Goal: Information Seeking & Learning: Learn about a topic

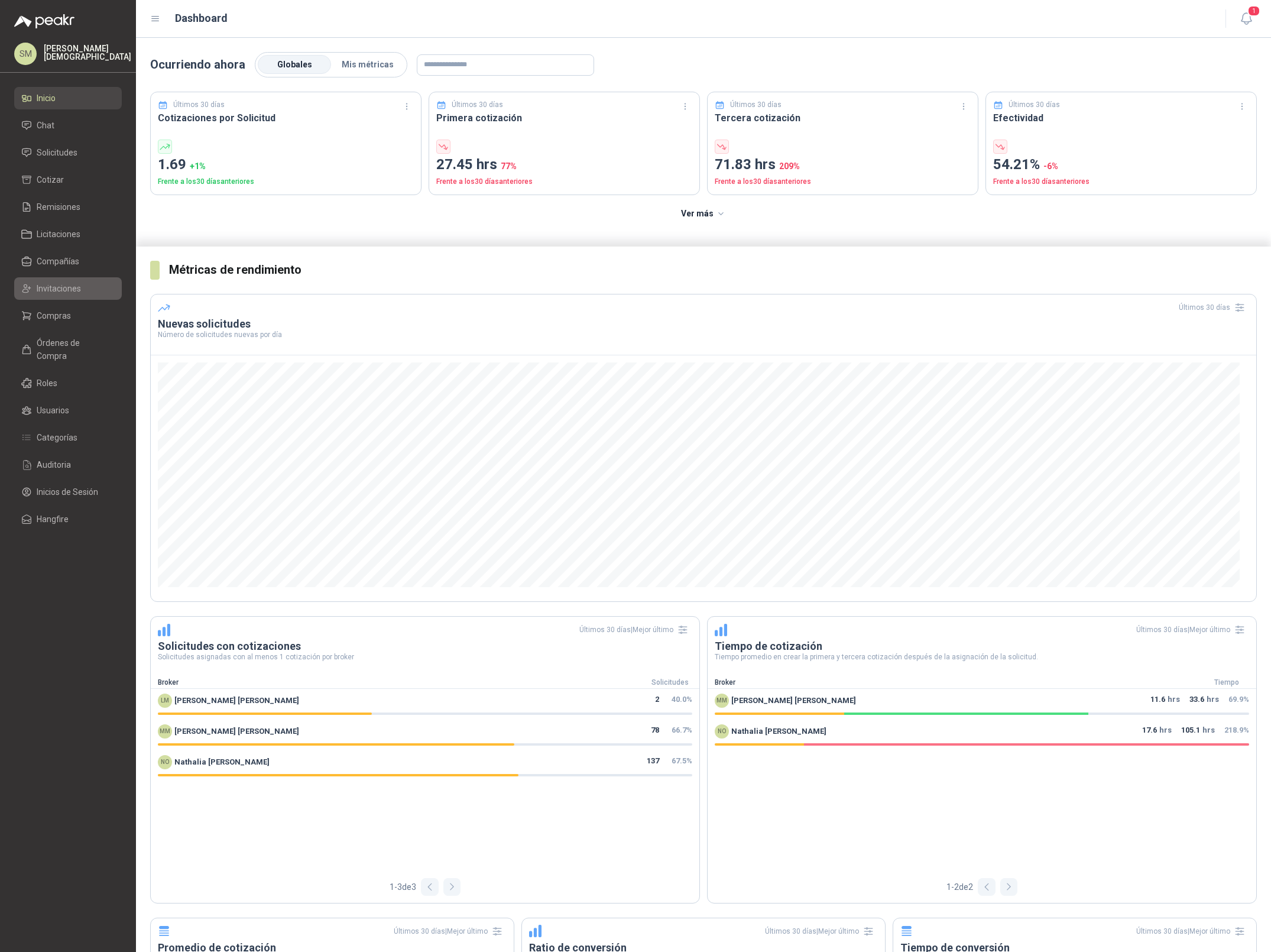
click at [59, 291] on span "Invitaciones" at bounding box center [59, 289] width 44 height 13
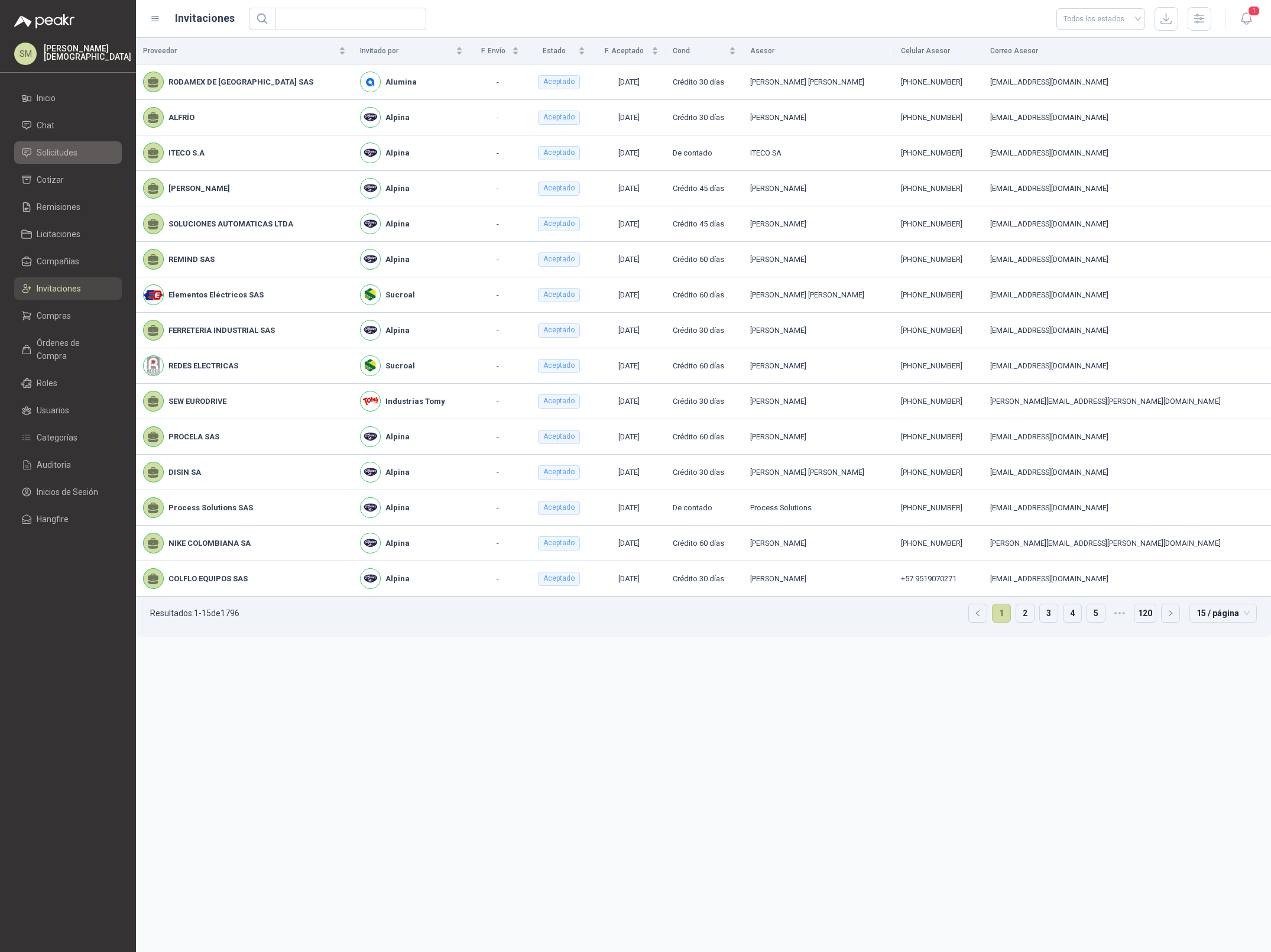
click at [51, 149] on span "Solicitudes" at bounding box center [57, 152] width 41 height 13
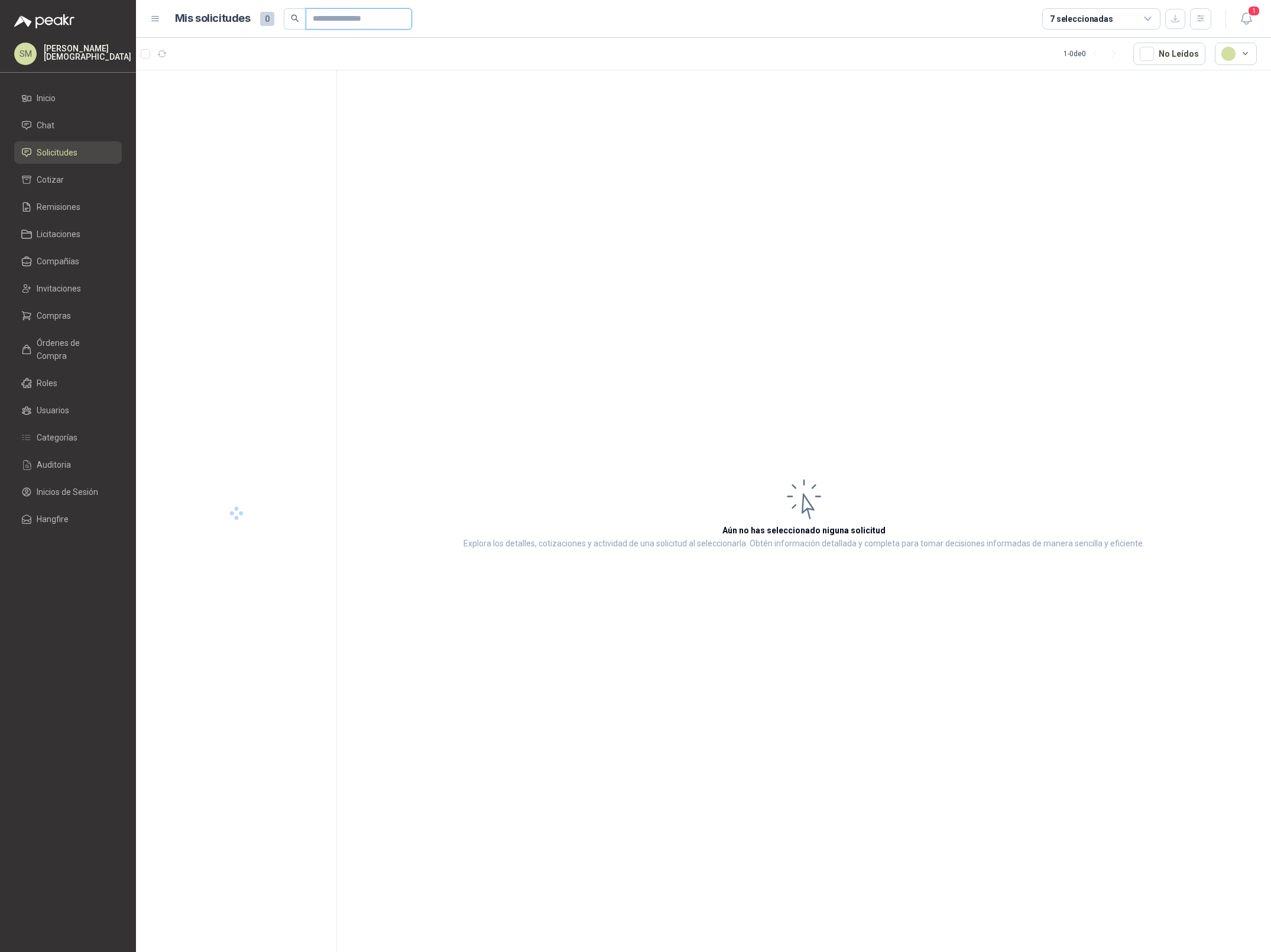
click at [350, 17] on input "text" at bounding box center [354, 19] width 83 height 20
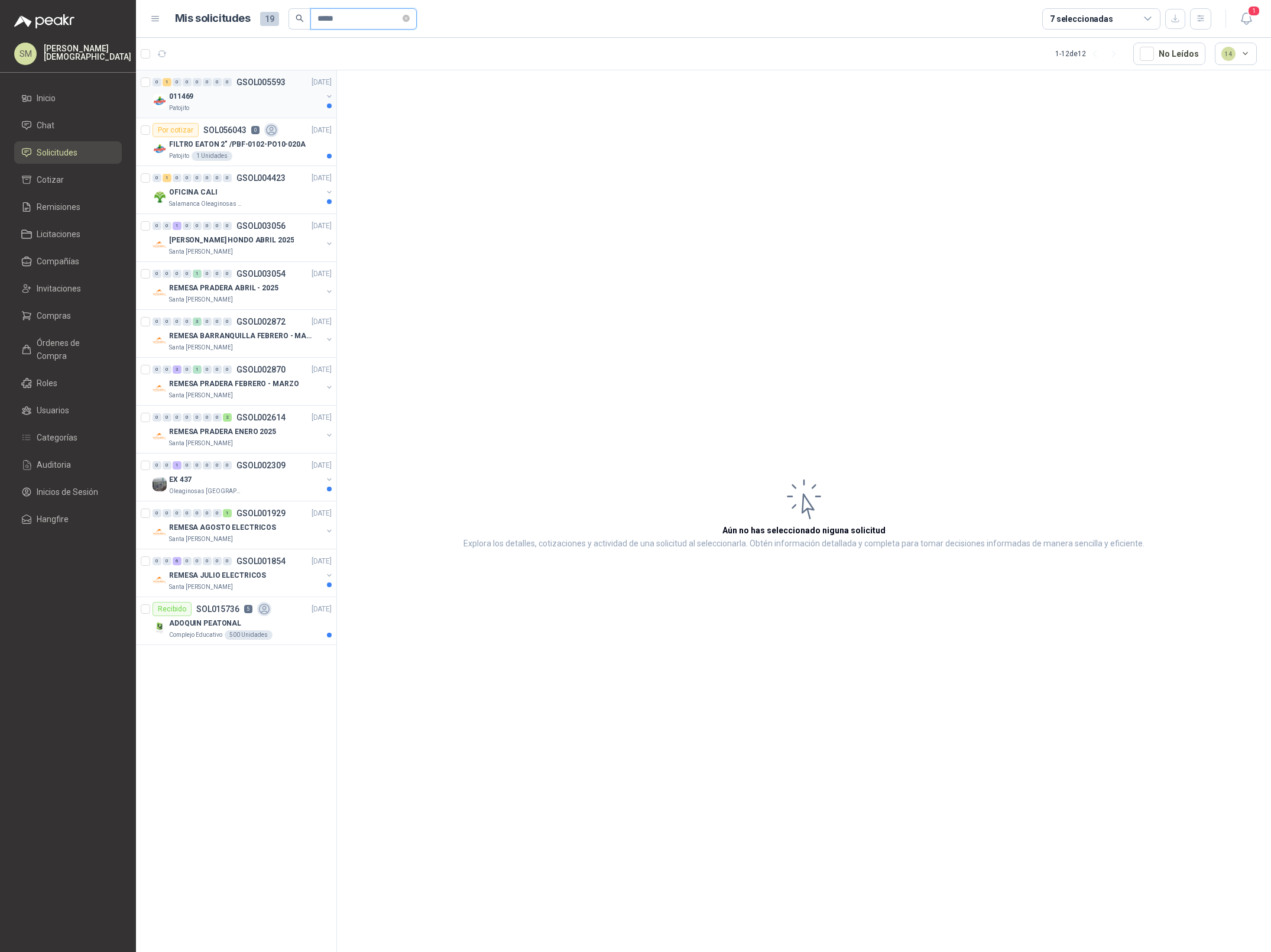
type input "*****"
click at [273, 103] on div "Patojito" at bounding box center [246, 108] width 154 height 10
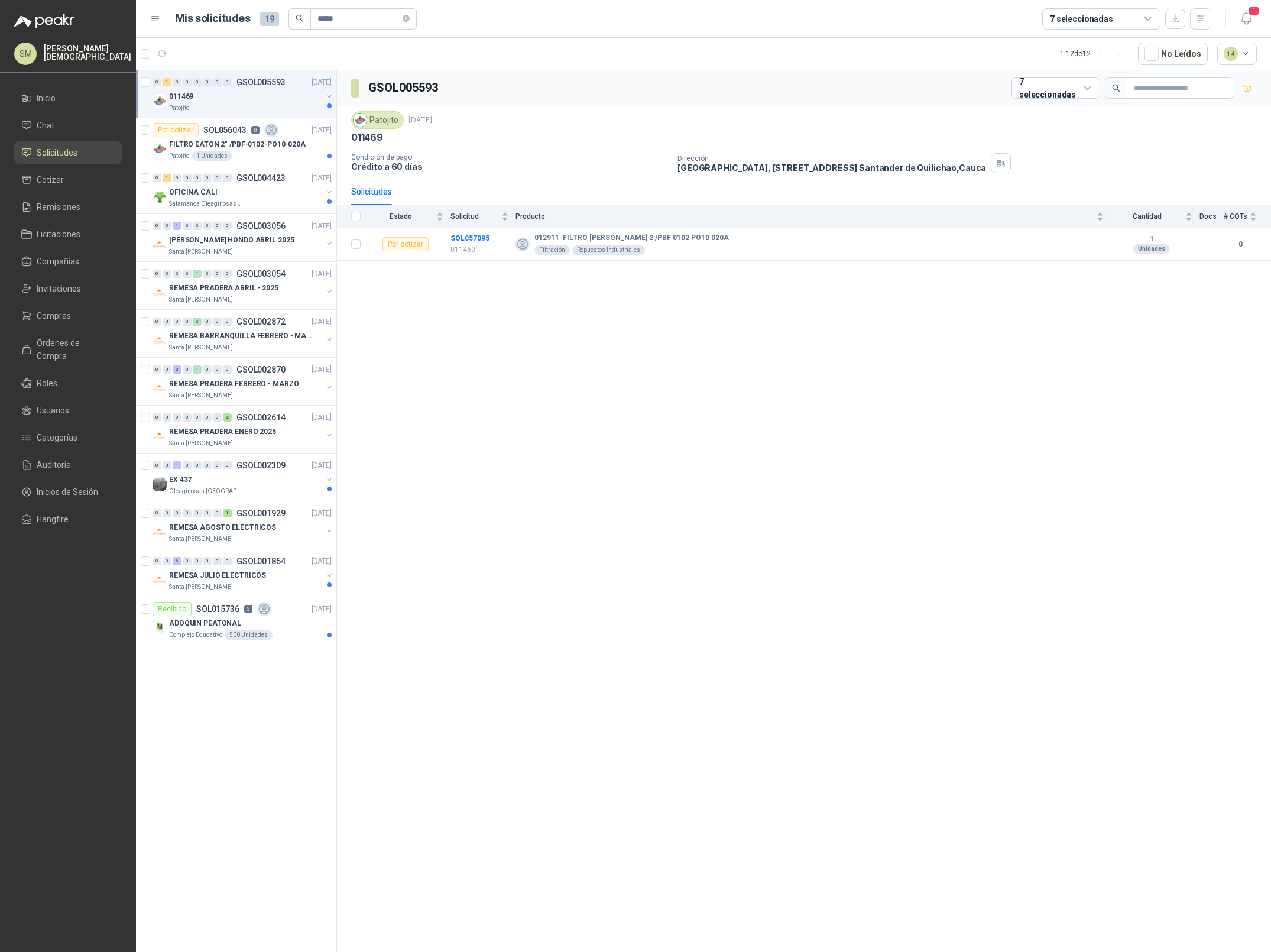
click at [273, 103] on div "Patojito" at bounding box center [246, 108] width 154 height 10
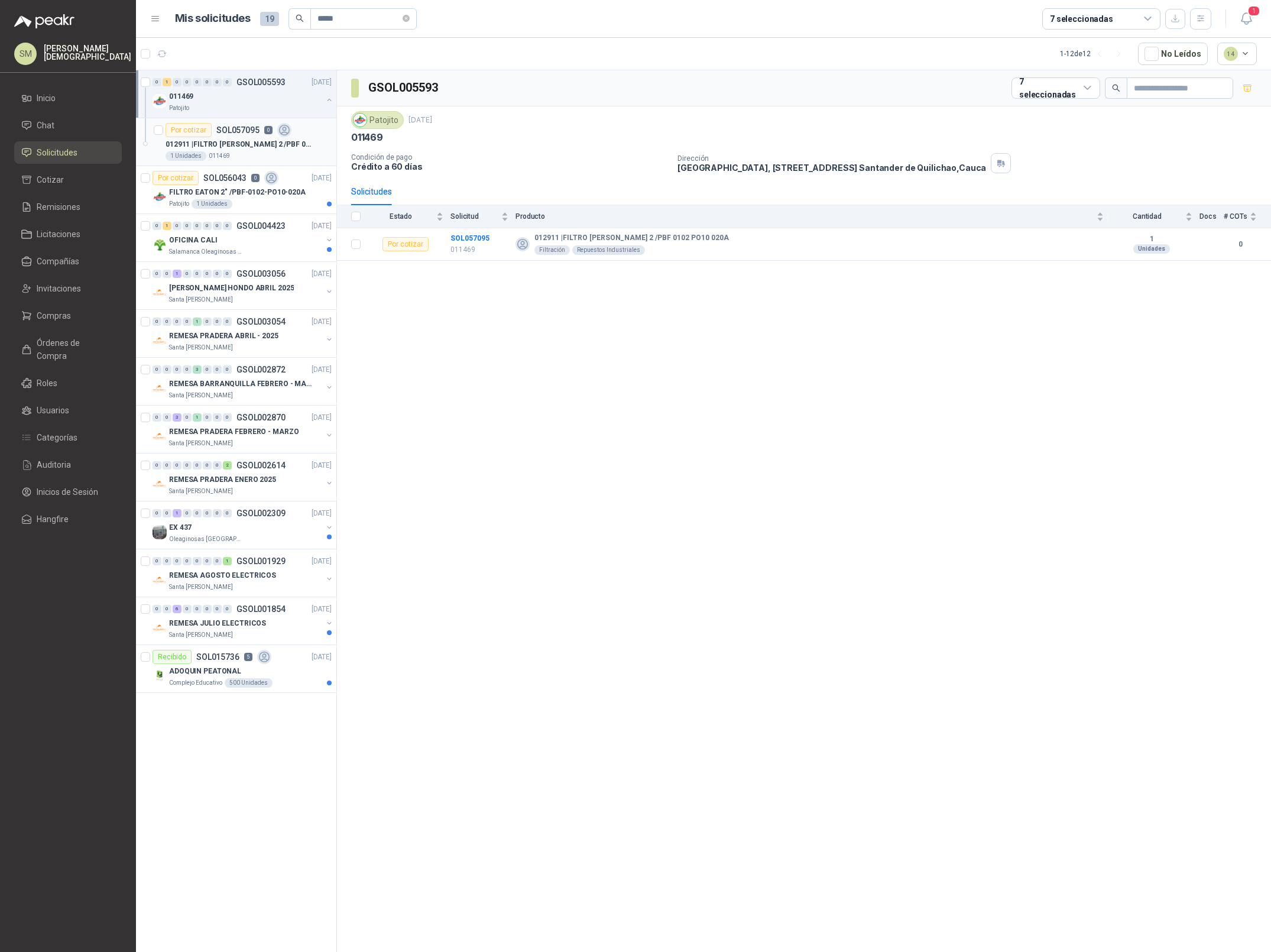
click at [281, 144] on p "012911 | FILTRO [PERSON_NAME] 2 /PBF 0102 PO10 020A" at bounding box center [239, 144] width 147 height 11
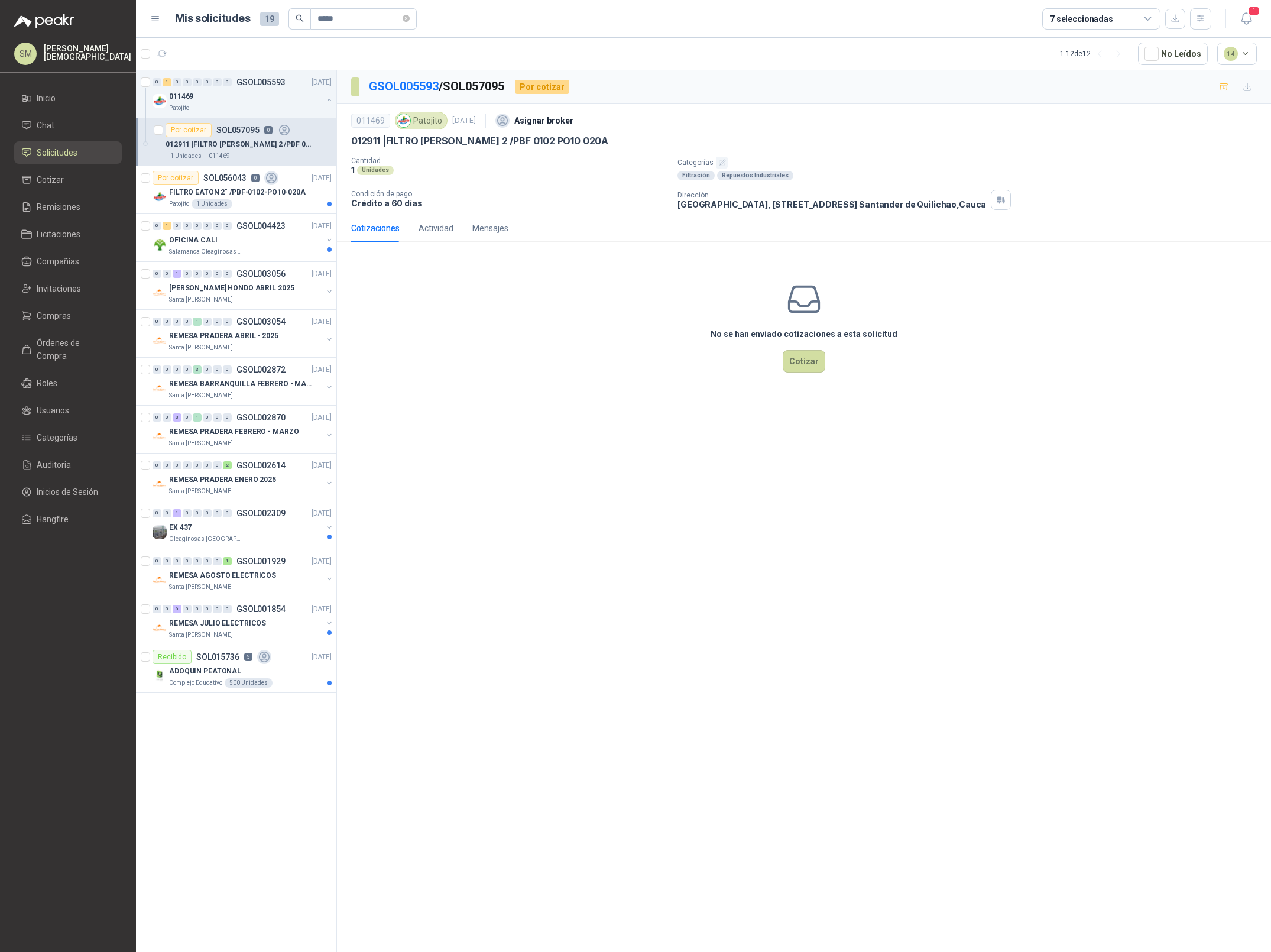
click at [489, 90] on p "GSOL005593 / SOL057095" at bounding box center [437, 86] width 137 height 19
copy p "SOL057095"
click at [255, 201] on div "Patojito 1 Unidades" at bounding box center [251, 204] width 162 height 10
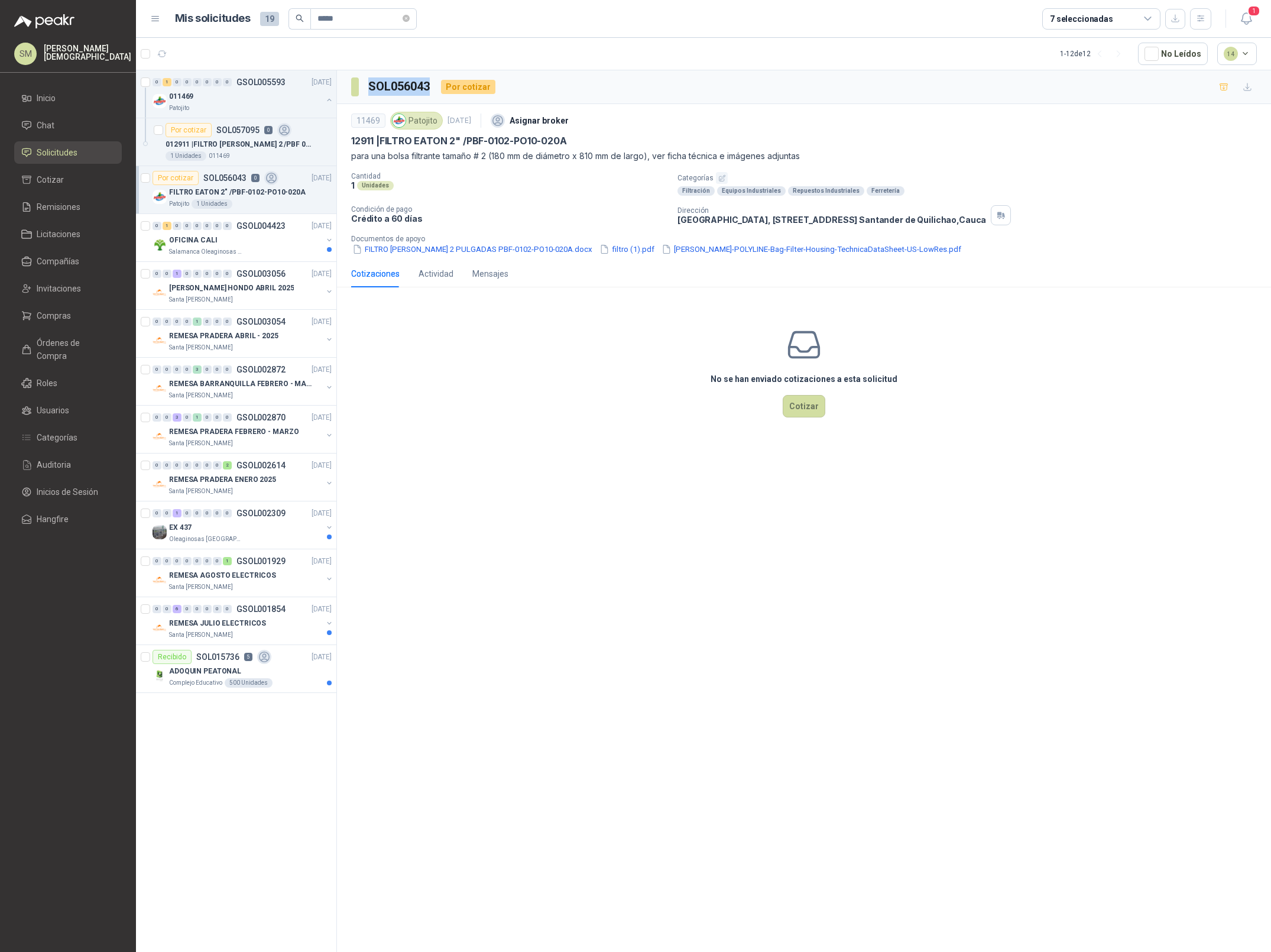
drag, startPoint x: 425, startPoint y: 87, endPoint x: 366, endPoint y: 83, distance: 59.1
click at [366, 83] on section "SOL056043" at bounding box center [391, 86] width 80 height 19
copy h3 "SOL056043"
drag, startPoint x: 598, startPoint y: 139, endPoint x: 383, endPoint y: 144, distance: 215.1
click at [383, 144] on div "12911 | FILTRO [PERSON_NAME] 2" /PBF-0102-PO10-020A" at bounding box center [804, 141] width 906 height 12
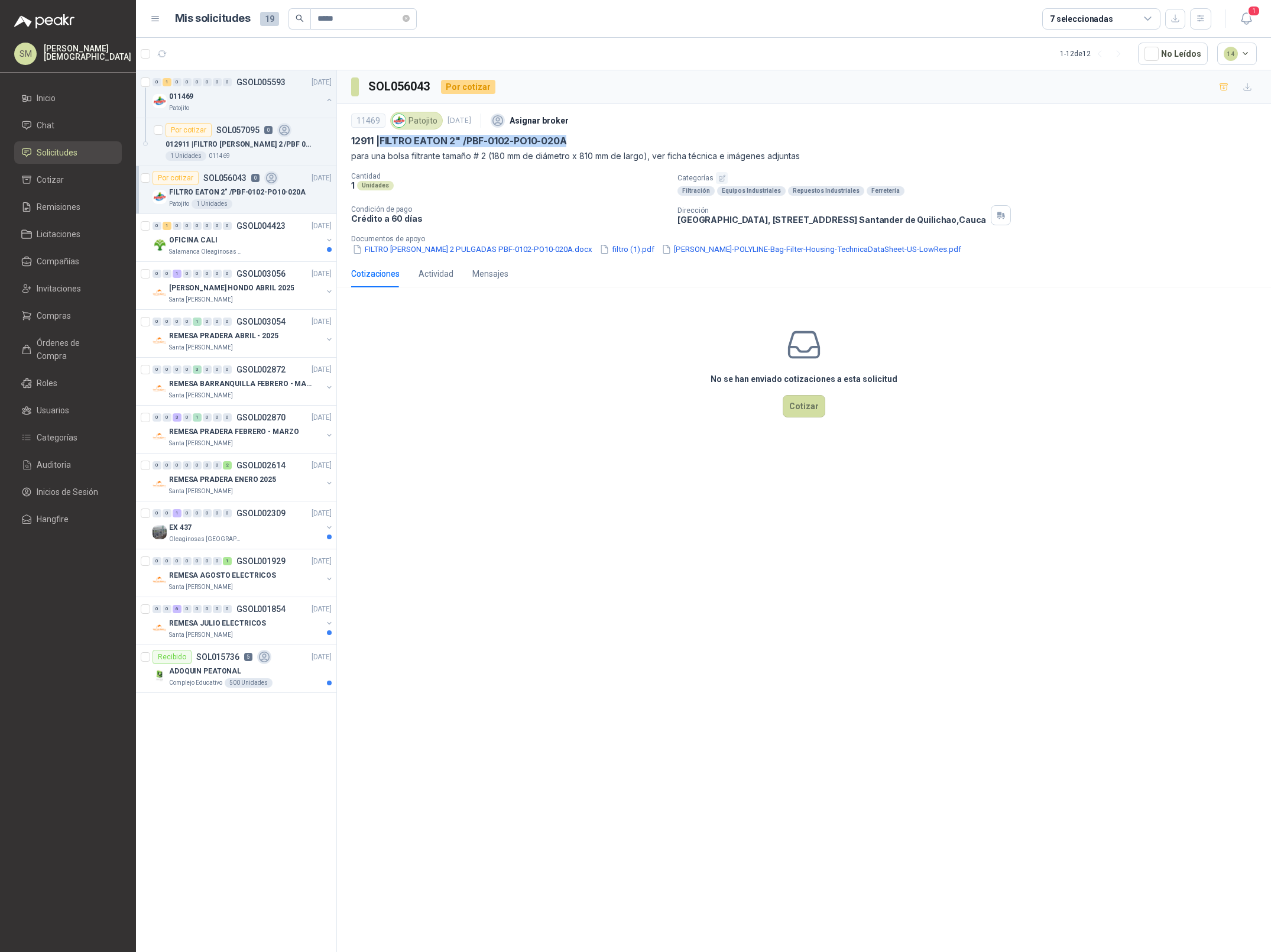
copy p "FILTRO EATON 2" /PBF-0102-PO10-020A"
click at [486, 250] on button "FILTRO [PERSON_NAME] 2 PULGADAS PBF-0102-PO10-020A.docx" at bounding box center [472, 249] width 243 height 12
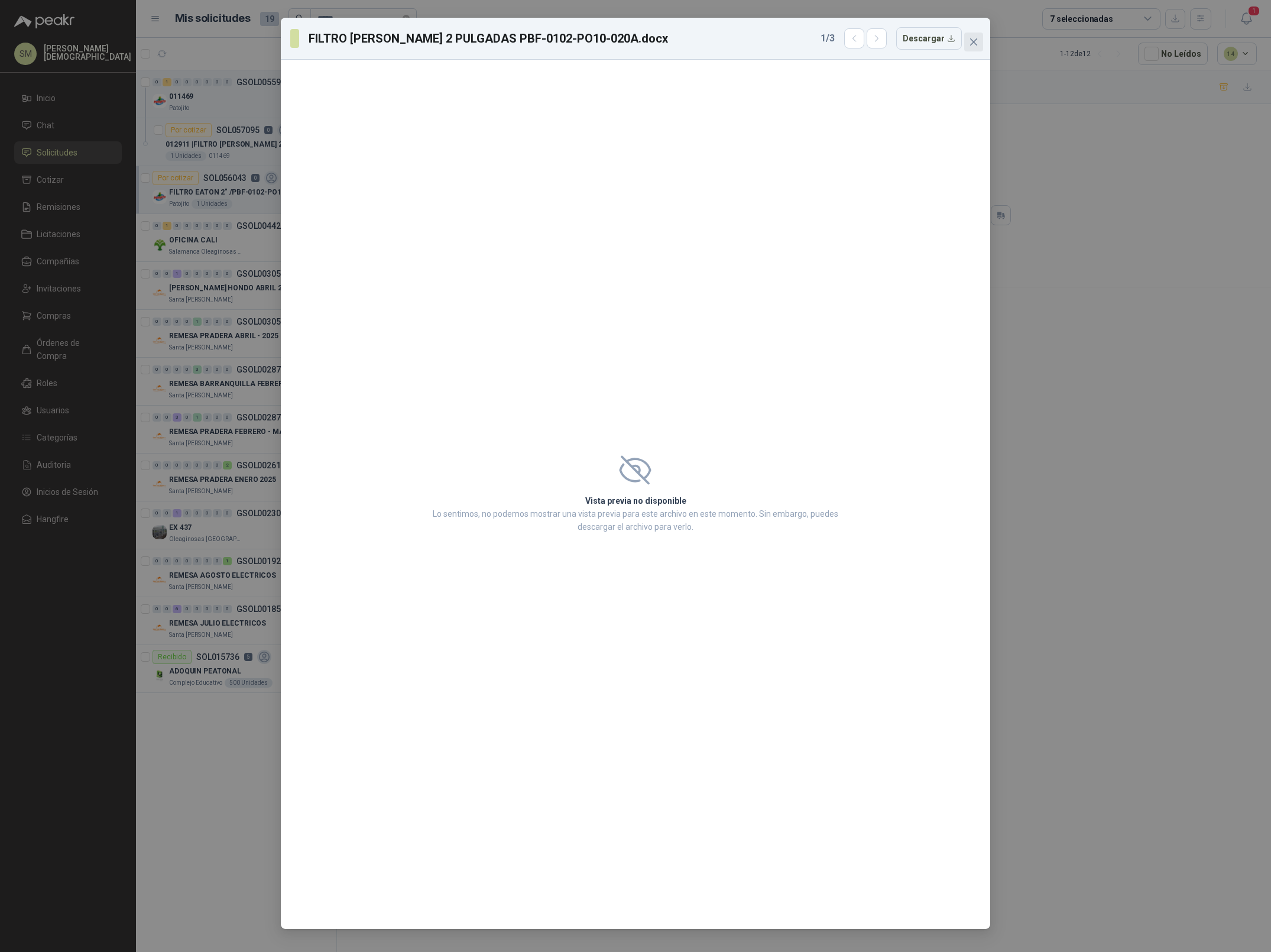
click at [970, 37] on icon "close" at bounding box center [974, 41] width 10 height 10
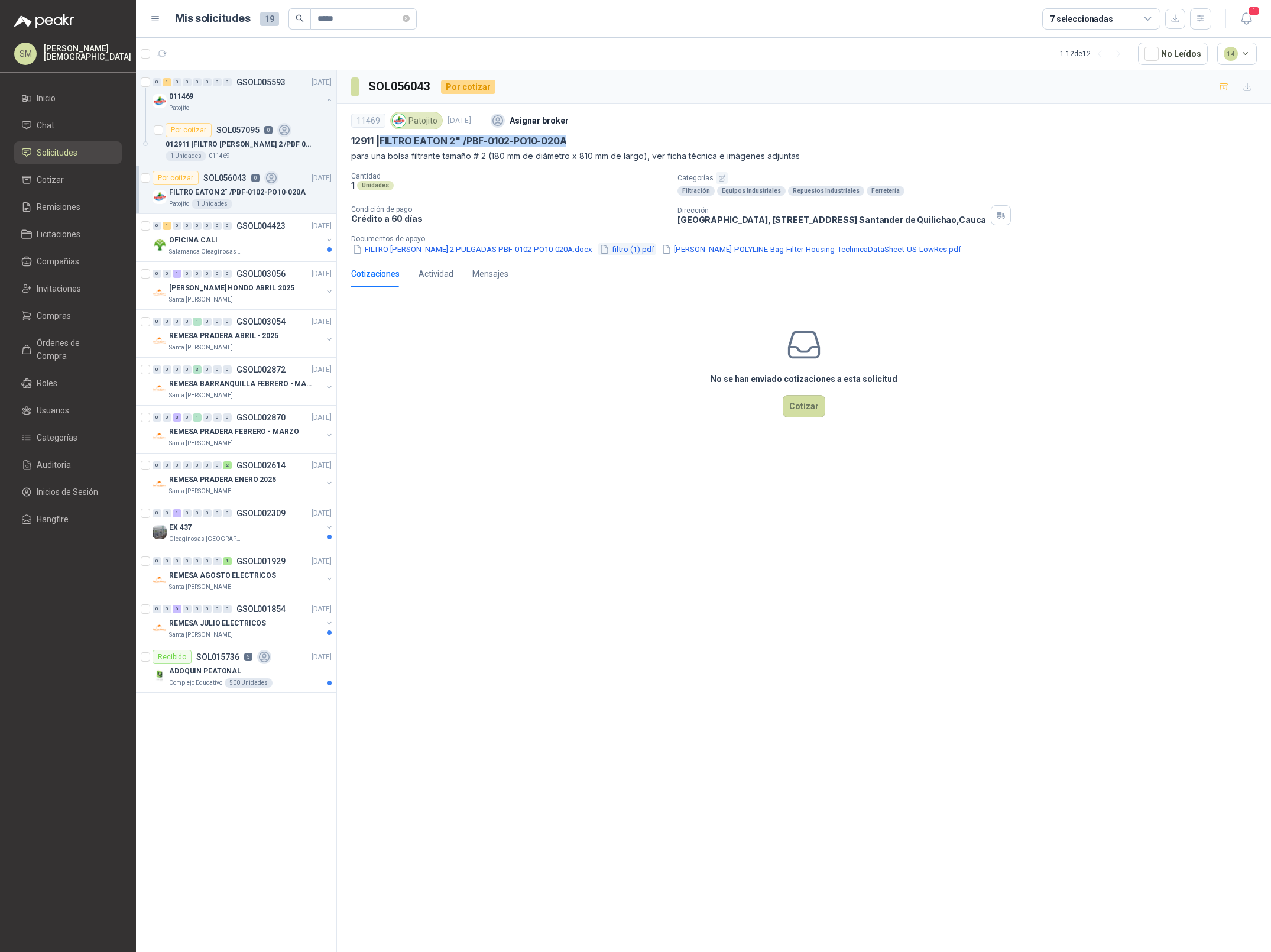
click at [598, 245] on button "filtro (1).pdf" at bounding box center [627, 249] width 57 height 12
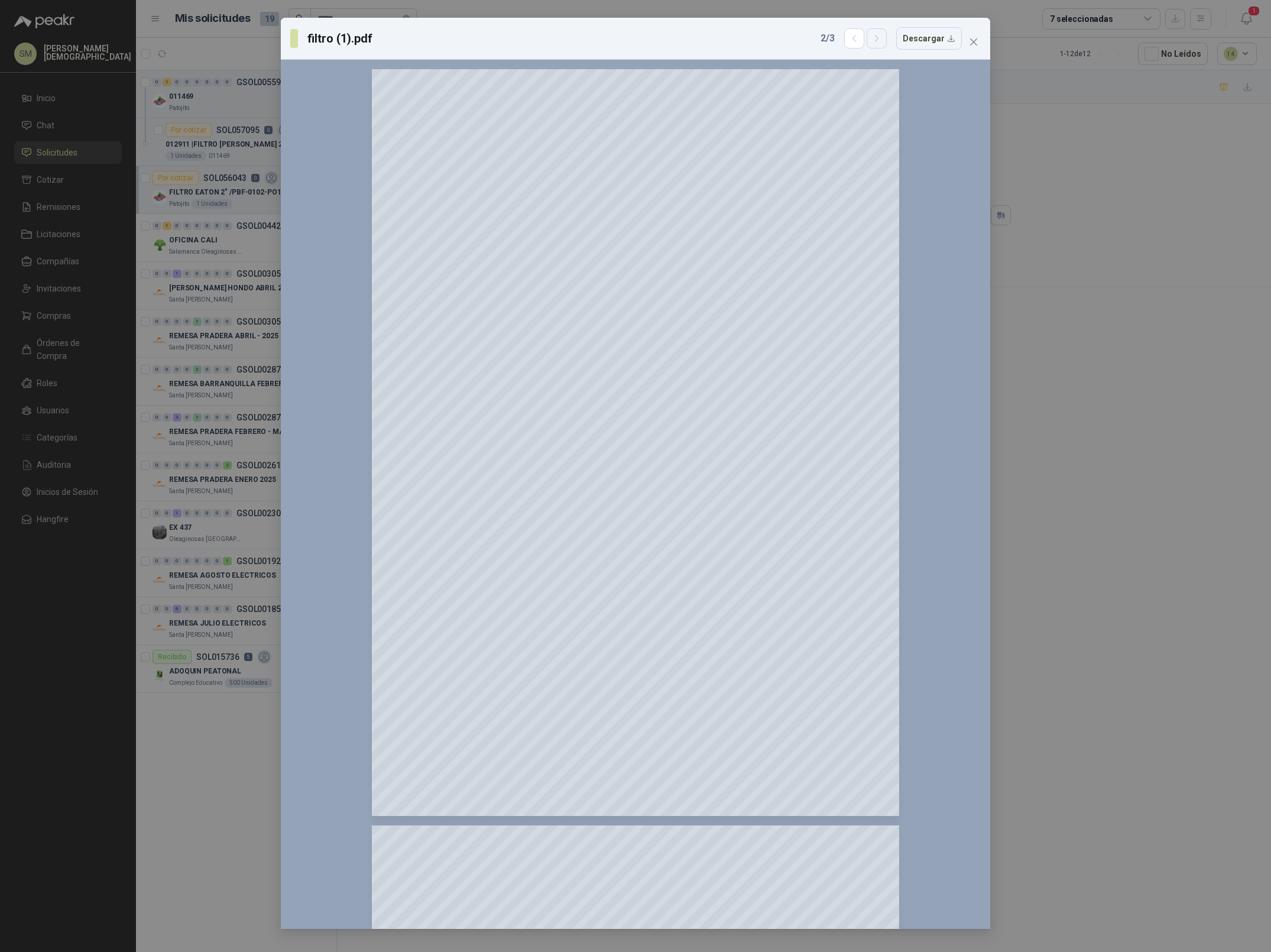
click at [880, 41] on icon "button" at bounding box center [876, 38] width 10 height 10
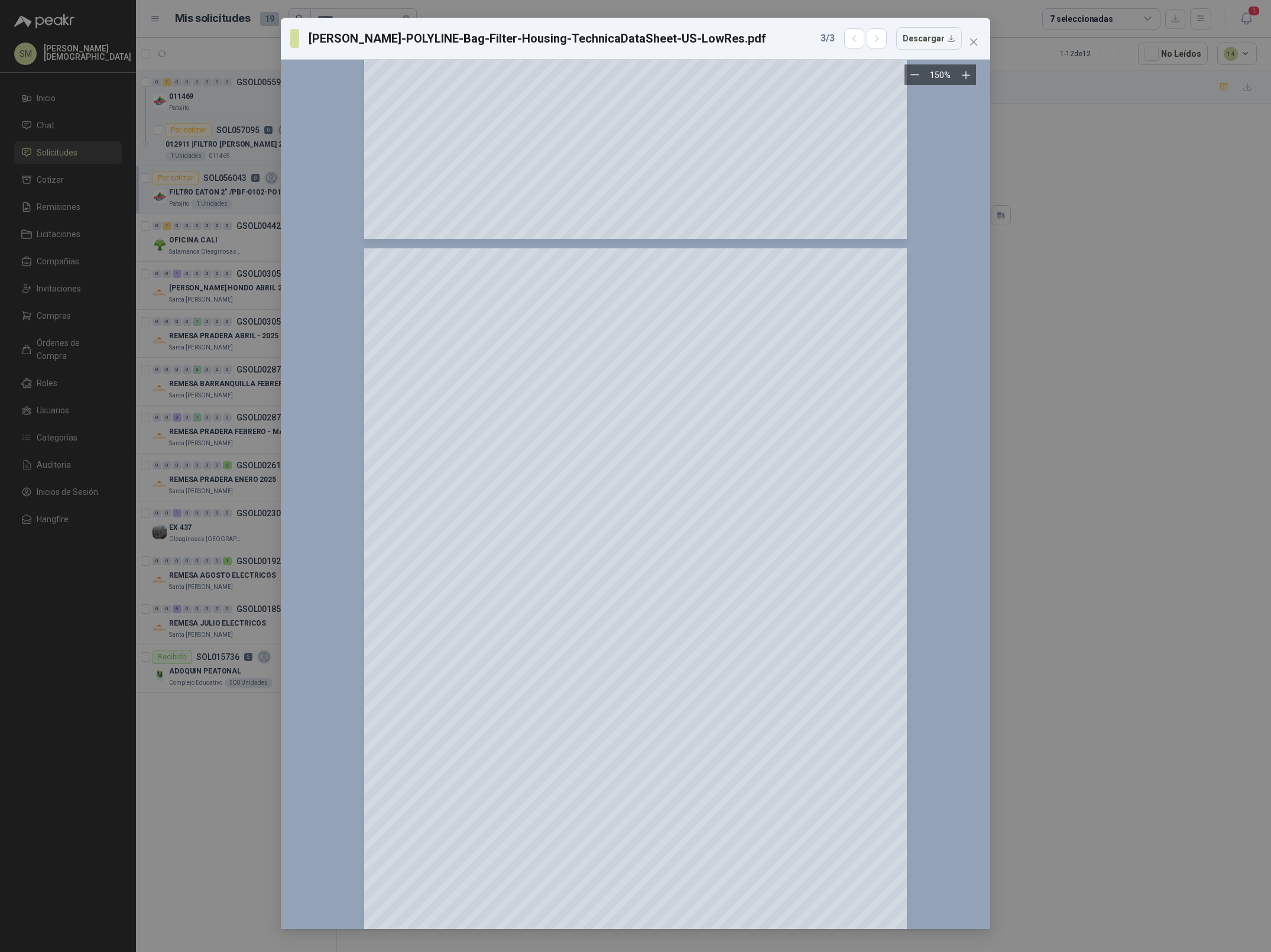
scroll to position [563, 0]
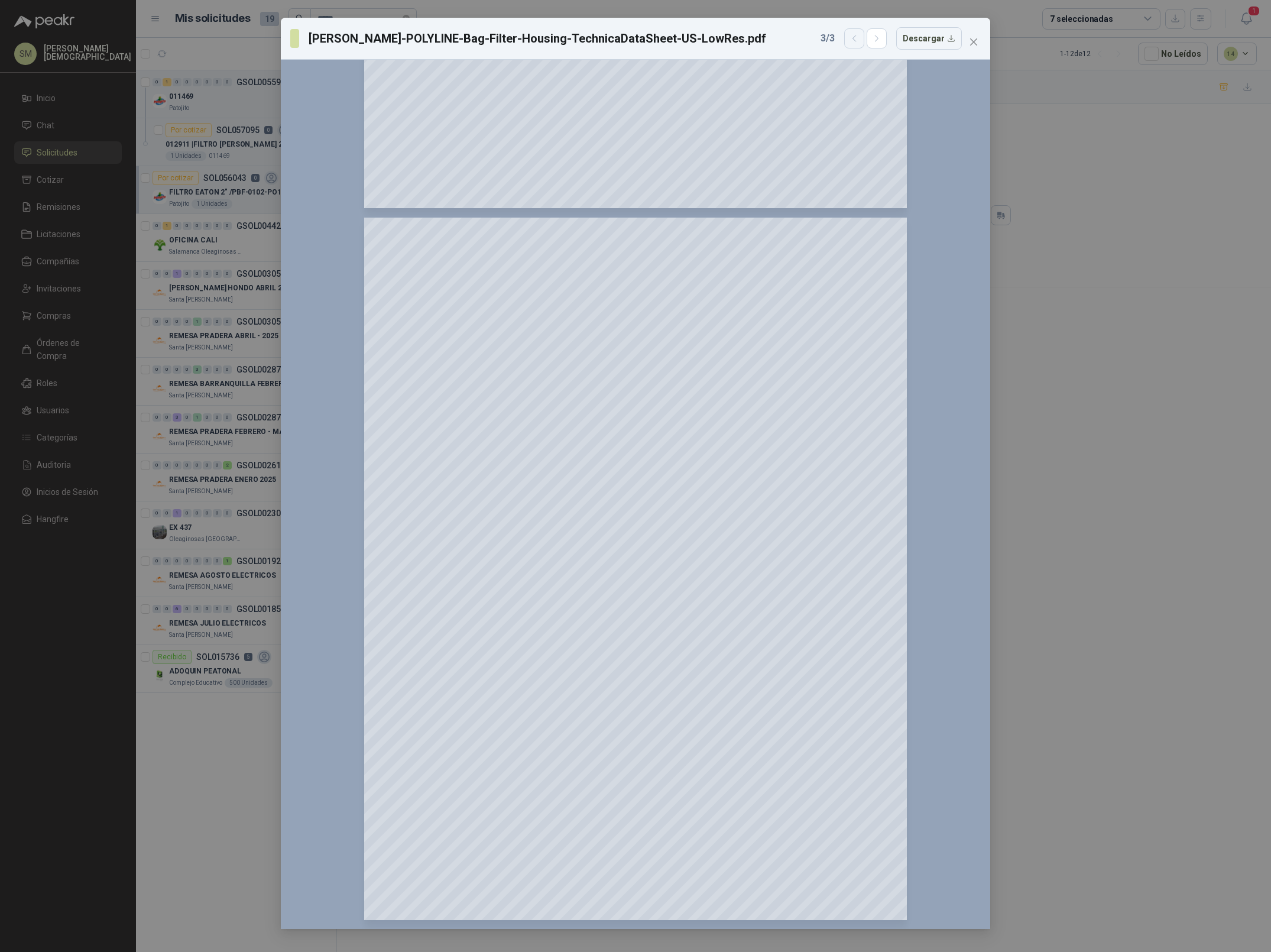
click at [860, 35] on icon "button" at bounding box center [854, 38] width 10 height 10
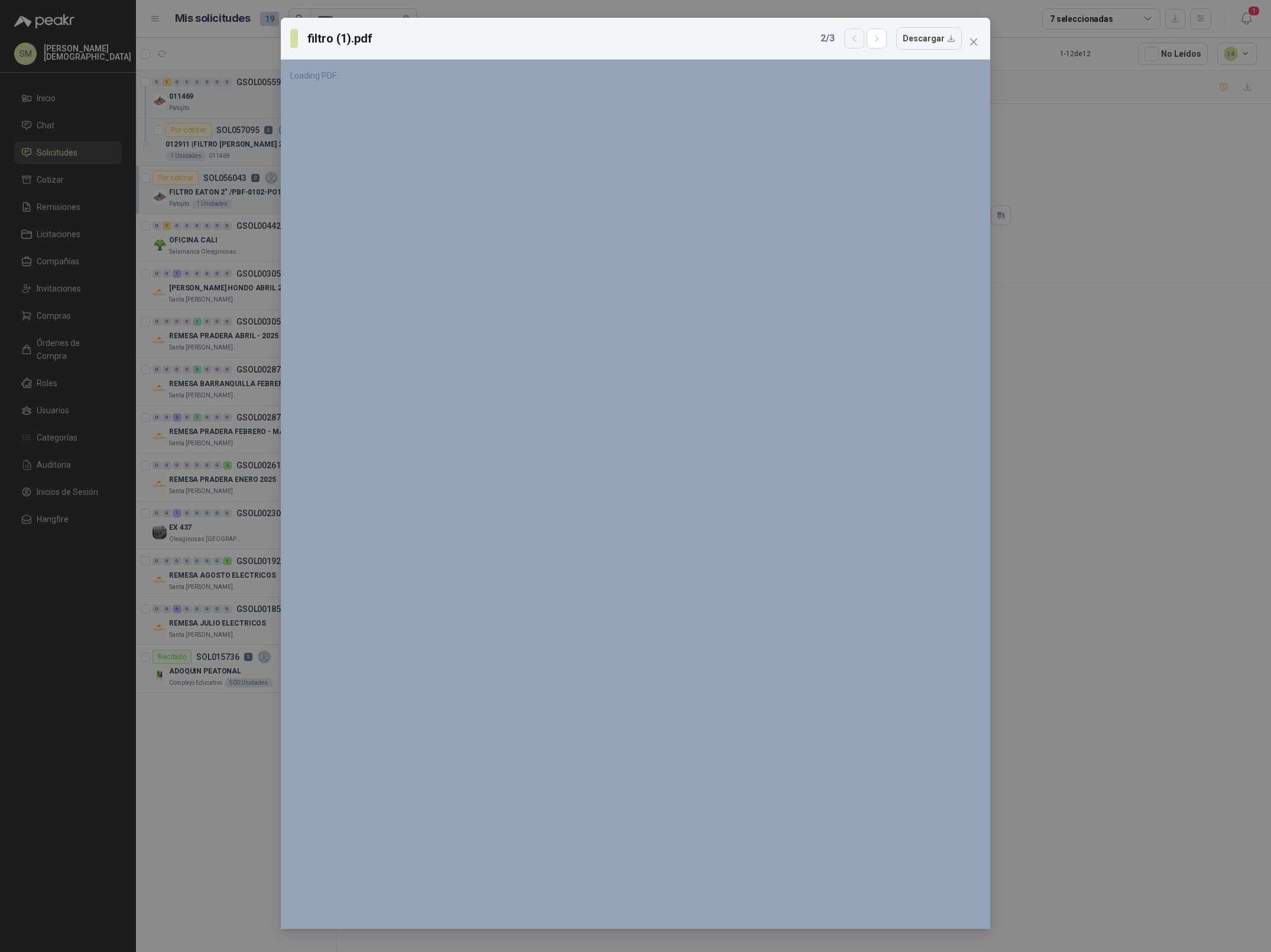
scroll to position [0, 0]
click at [860, 37] on icon "button" at bounding box center [854, 38] width 10 height 10
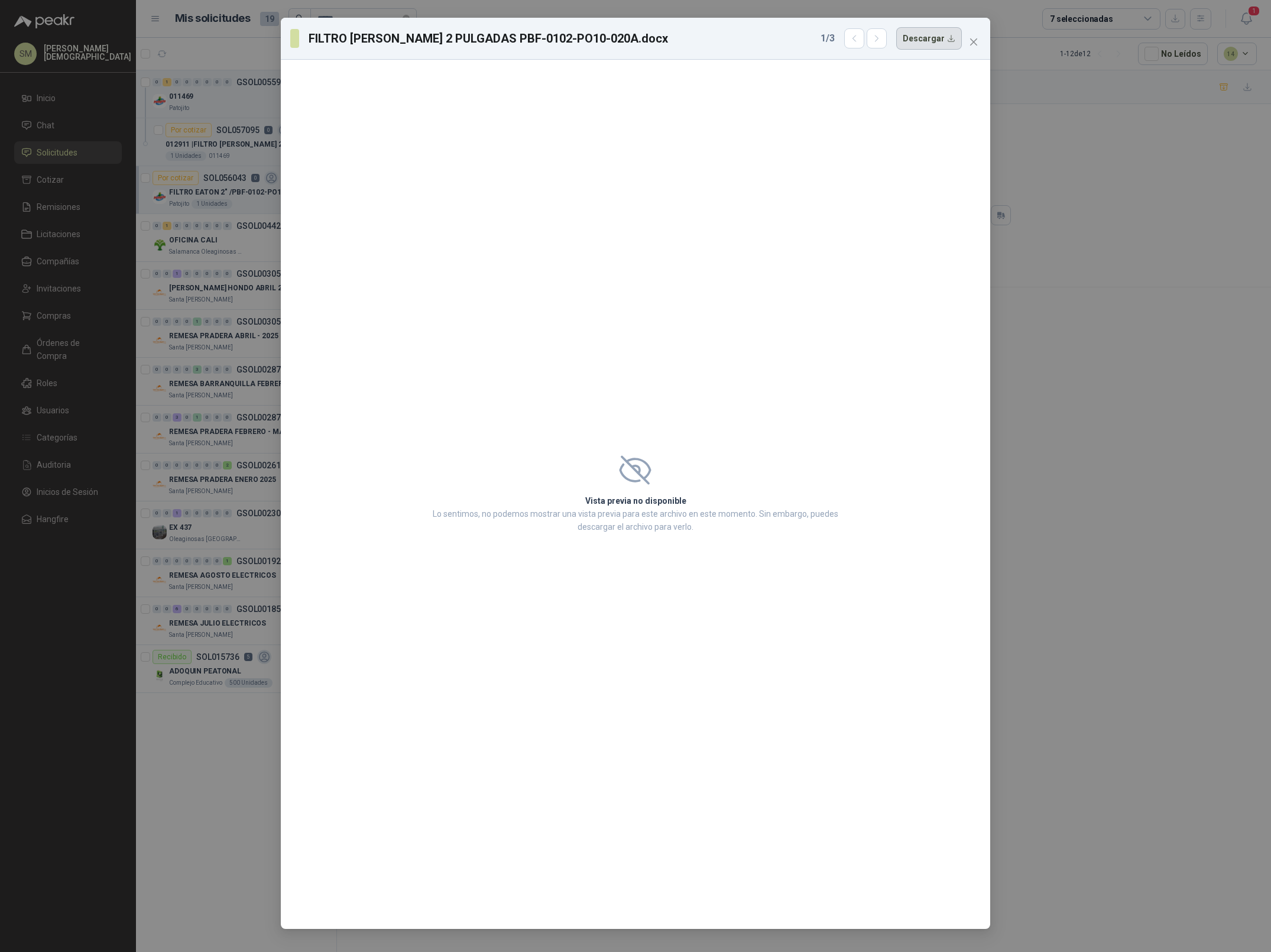
click at [921, 40] on button "Descargar" at bounding box center [929, 38] width 65 height 22
click at [881, 40] on icon "button" at bounding box center [876, 38] width 10 height 10
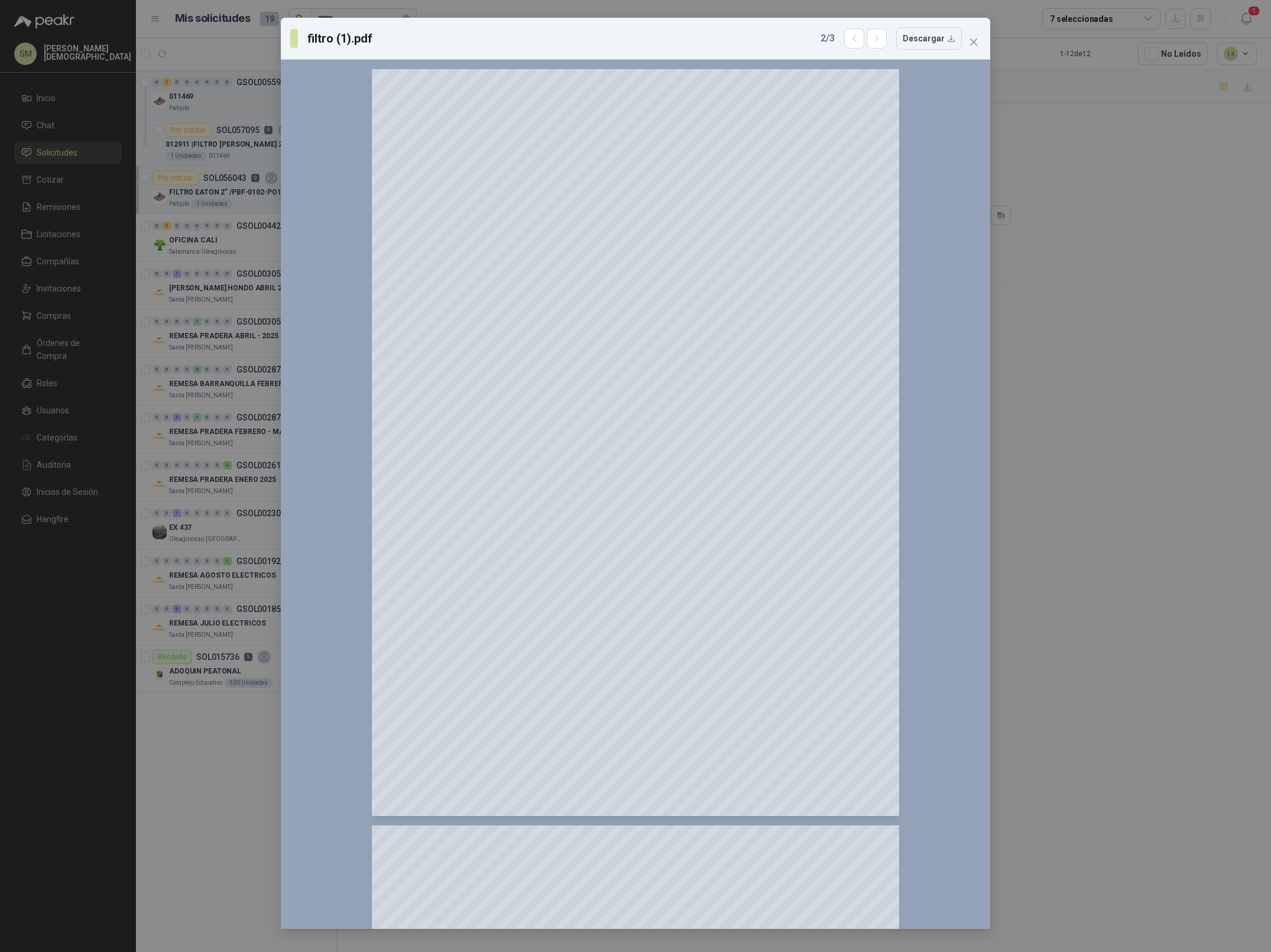
click at [840, 41] on div "2 / 3 Descargar" at bounding box center [891, 38] width 141 height 22
click at [854, 41] on icon "button" at bounding box center [854, 38] width 10 height 10
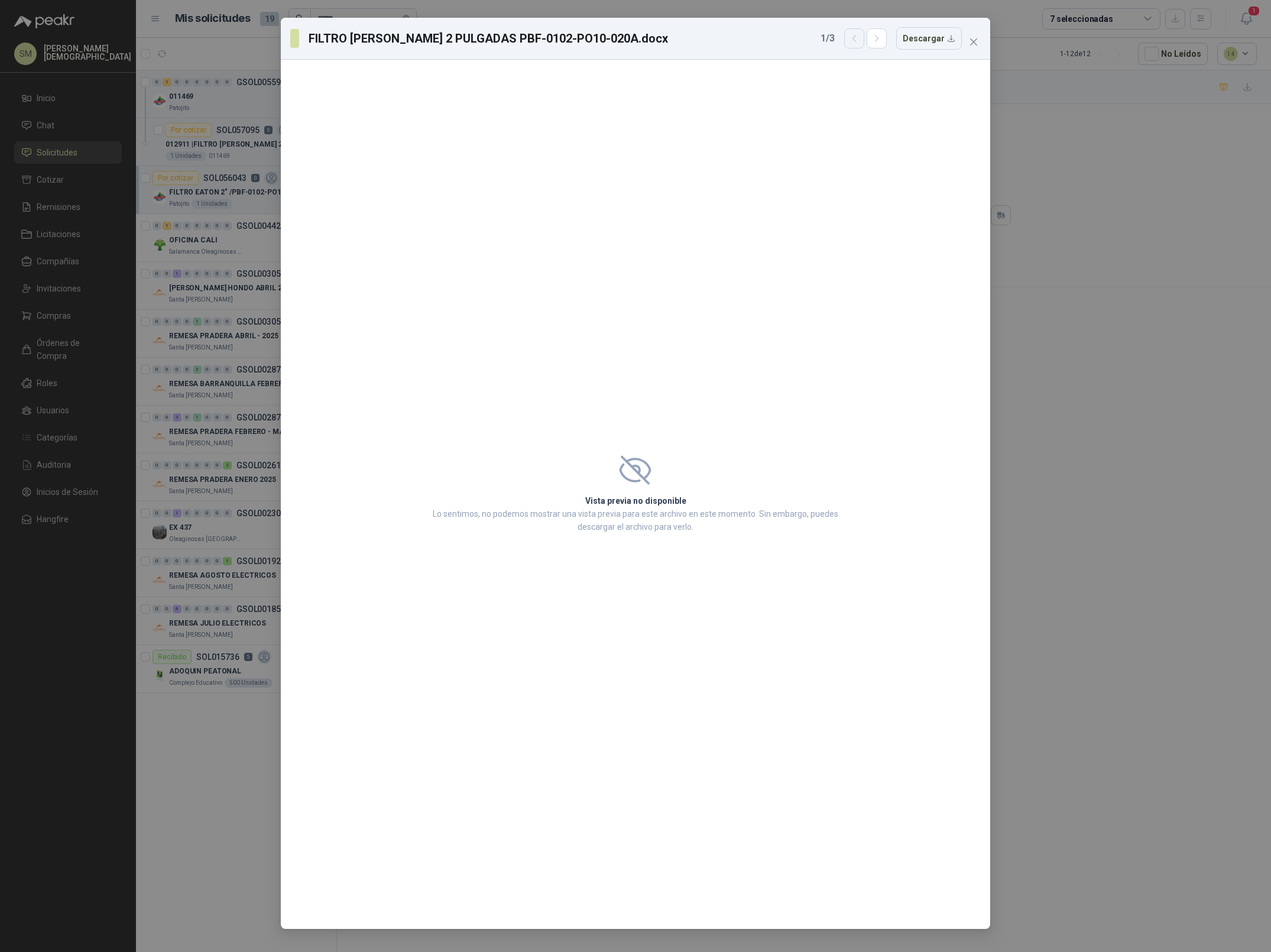
click at [854, 41] on icon "button" at bounding box center [854, 38] width 10 height 10
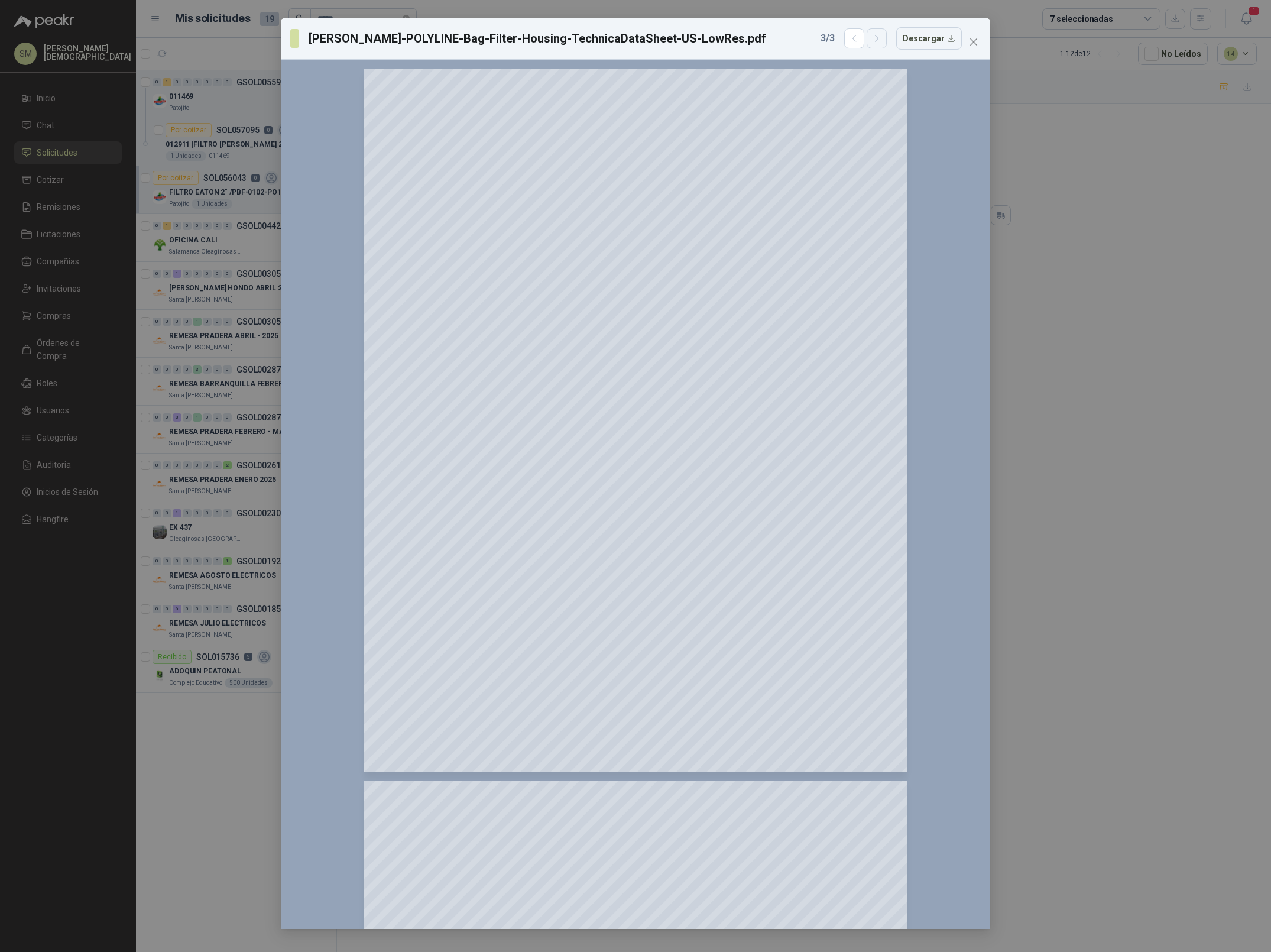
click at [879, 44] on button "button" at bounding box center [876, 38] width 20 height 20
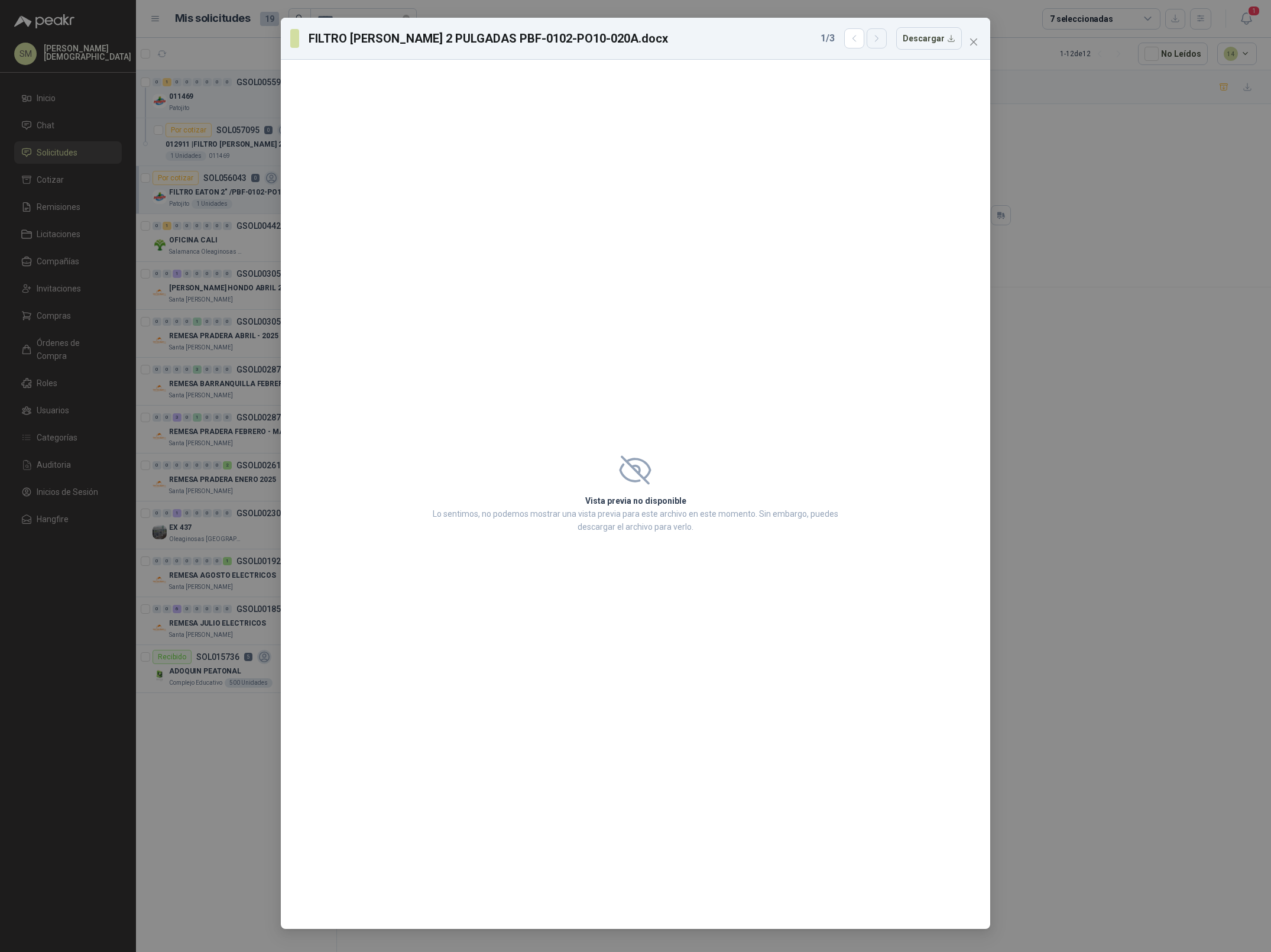
click at [879, 44] on button "button" at bounding box center [876, 38] width 20 height 20
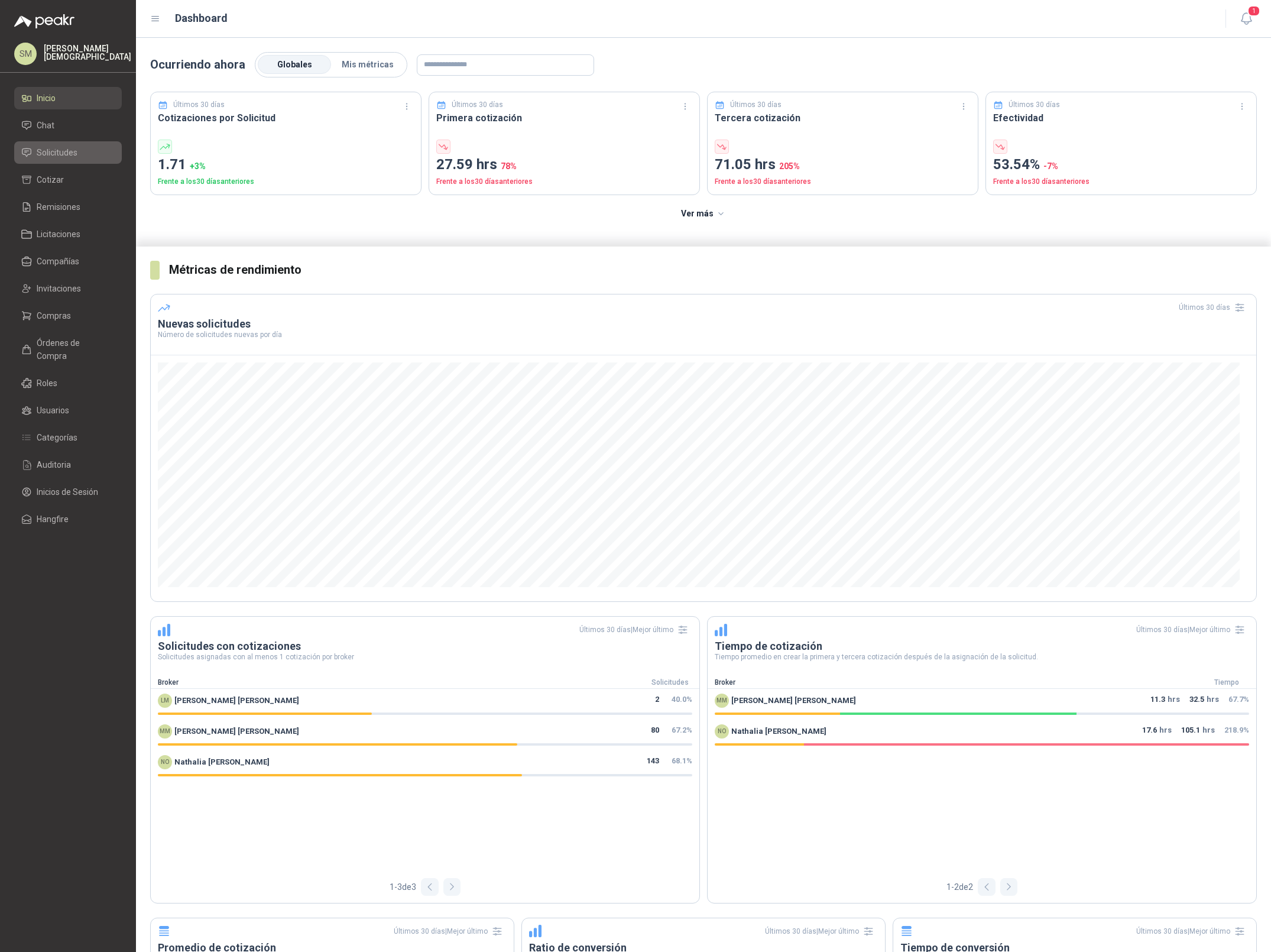
click at [62, 161] on link "Solicitudes" at bounding box center [68, 152] width 108 height 22
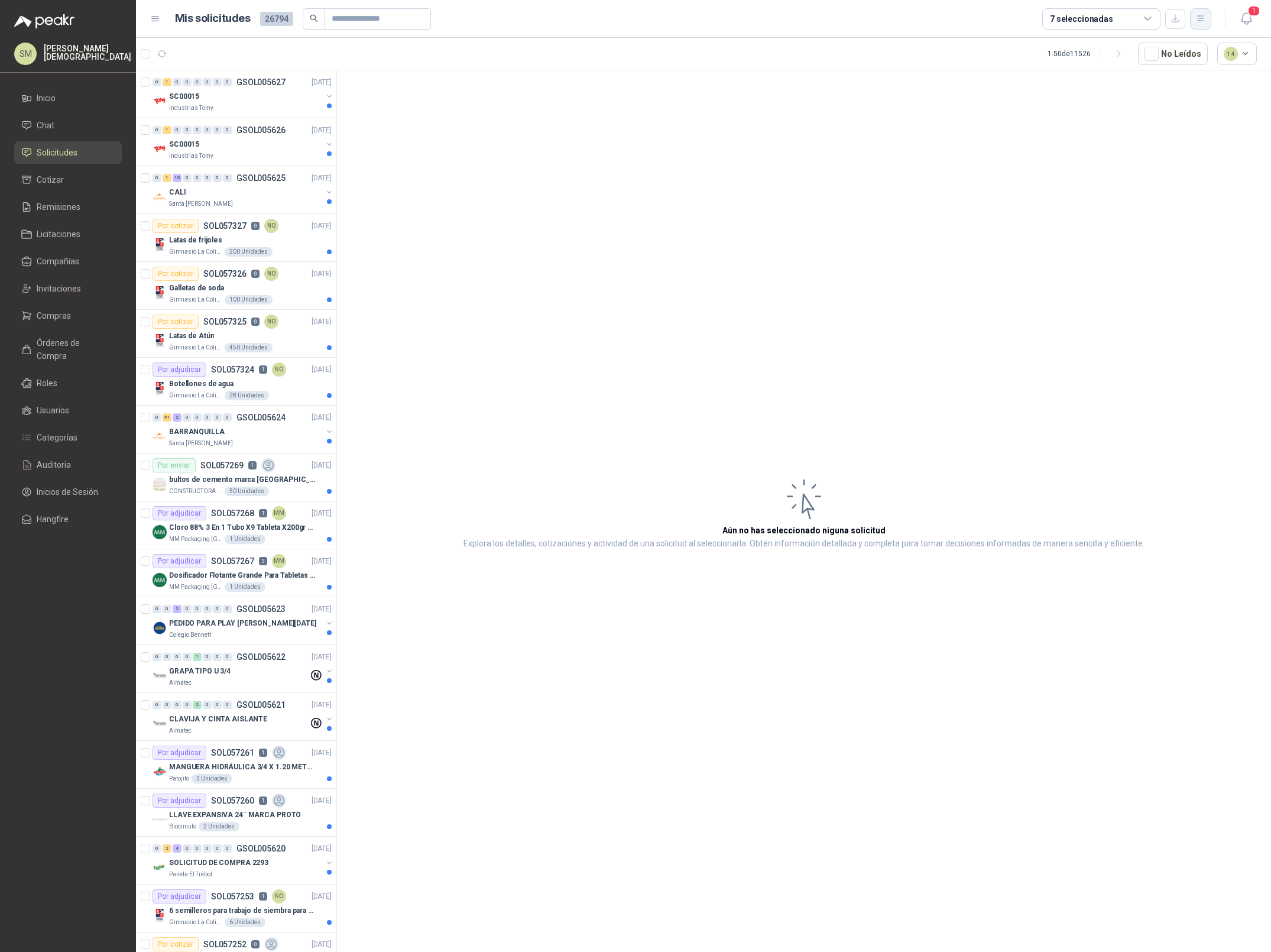
click at [1200, 21] on icon "button" at bounding box center [1200, 18] width 6 height 6
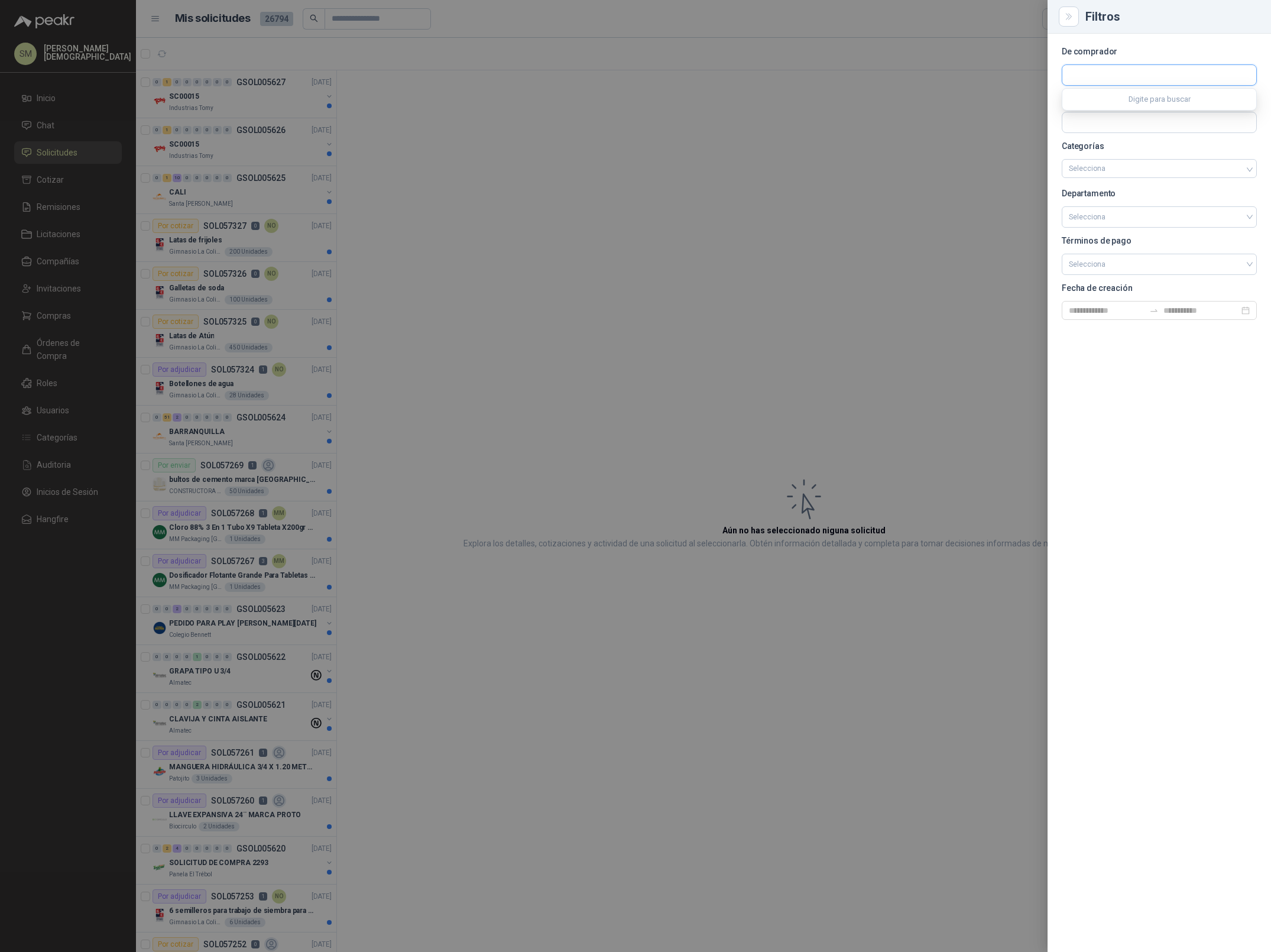
click at [1120, 80] on input "text" at bounding box center [1160, 75] width 194 height 20
type input "******"
click at [1094, 101] on p "Alumina" at bounding box center [1141, 101] width 103 height 7
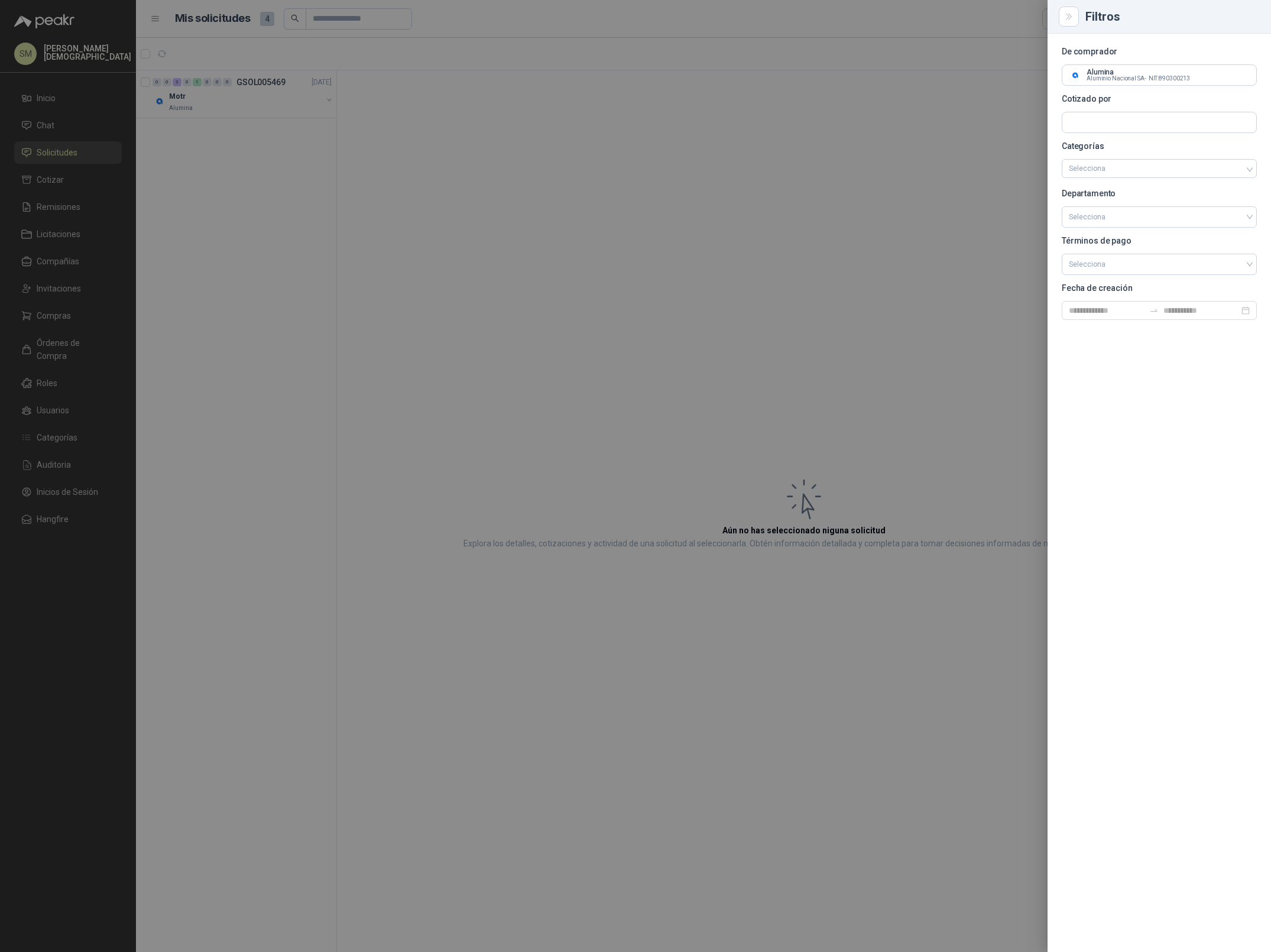
click at [654, 127] on div at bounding box center [636, 476] width 1271 height 952
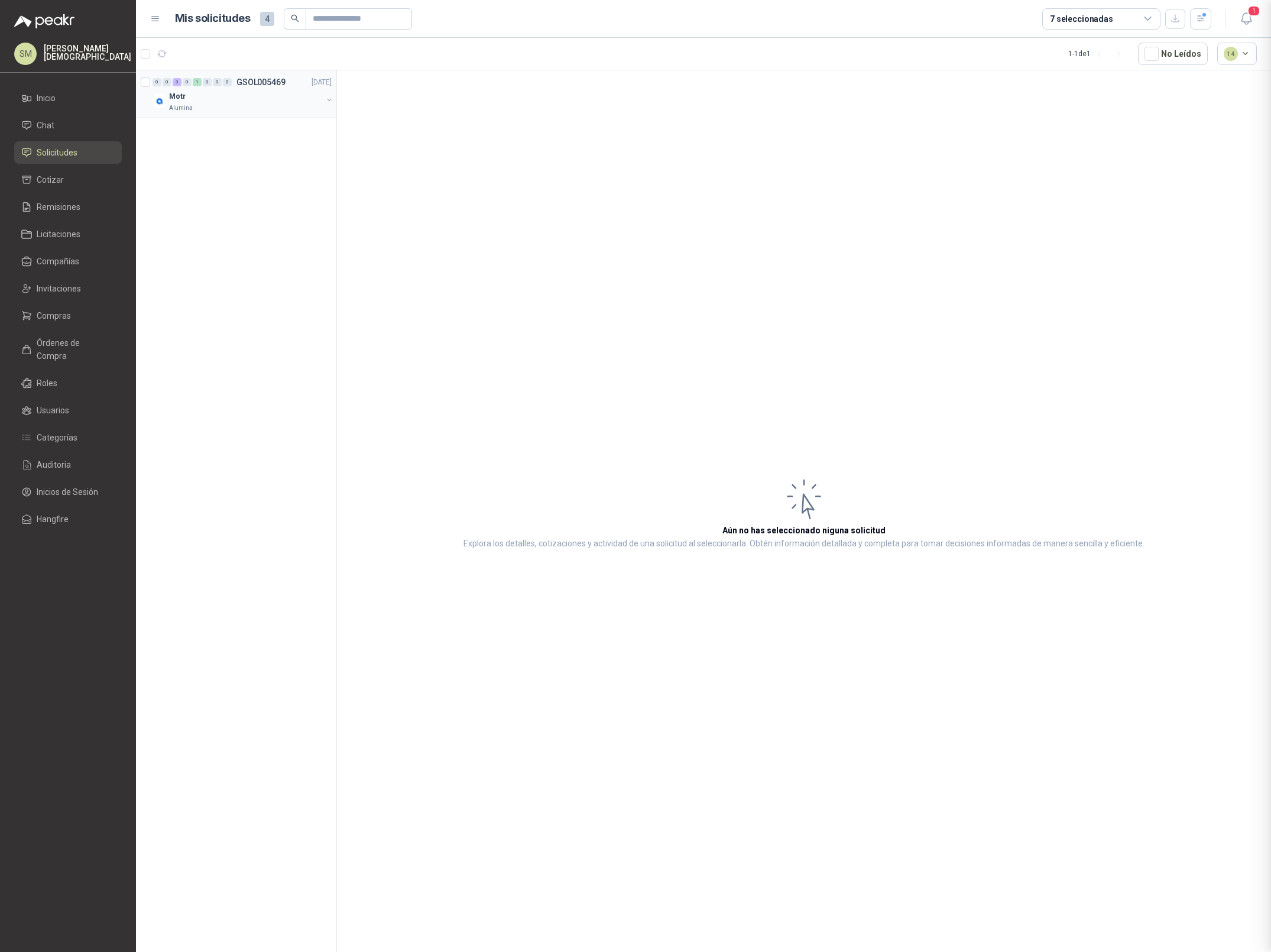
click at [302, 95] on div "Motr" at bounding box center [246, 96] width 154 height 14
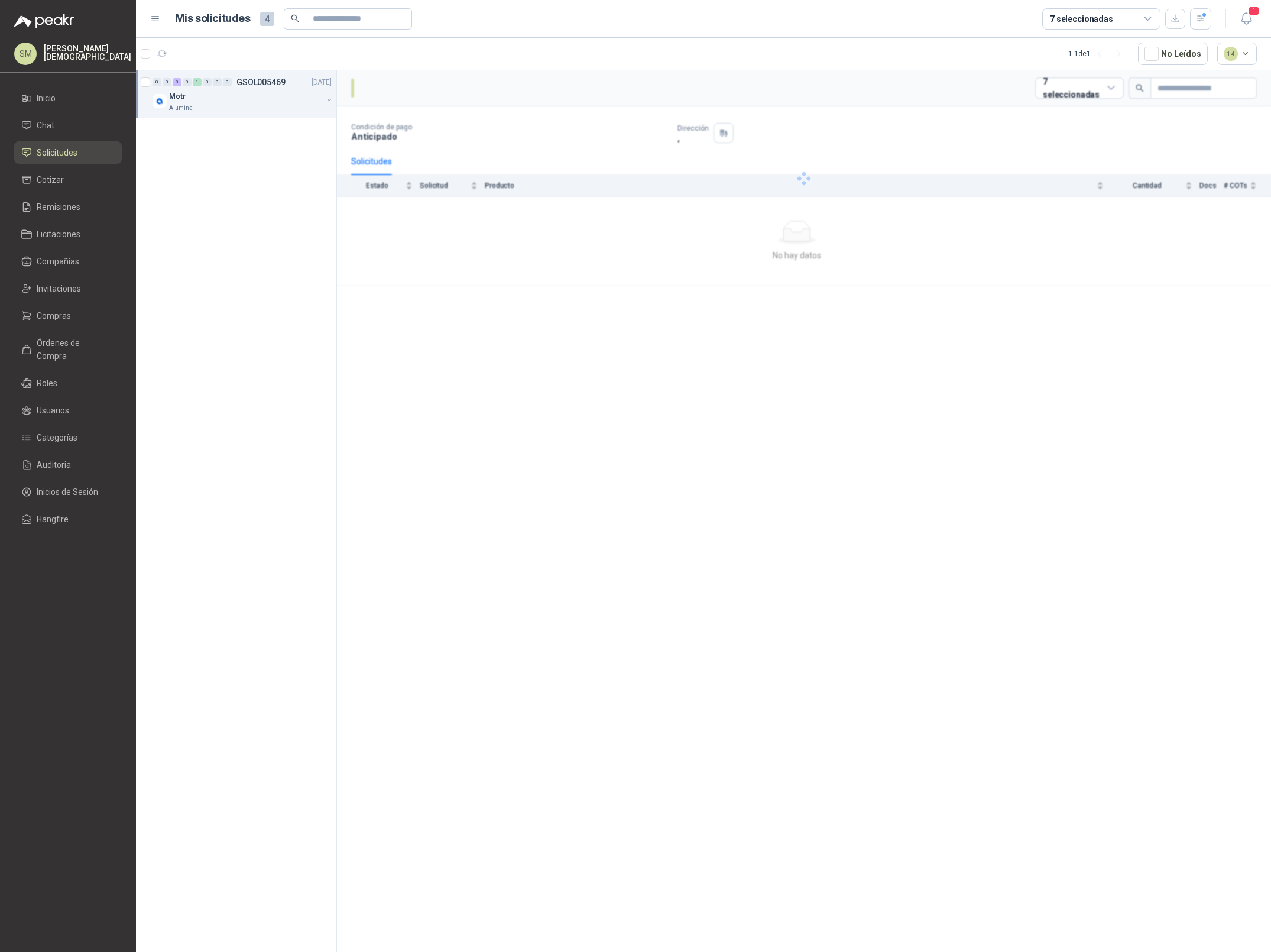
click at [275, 102] on div "Motr" at bounding box center [246, 96] width 154 height 14
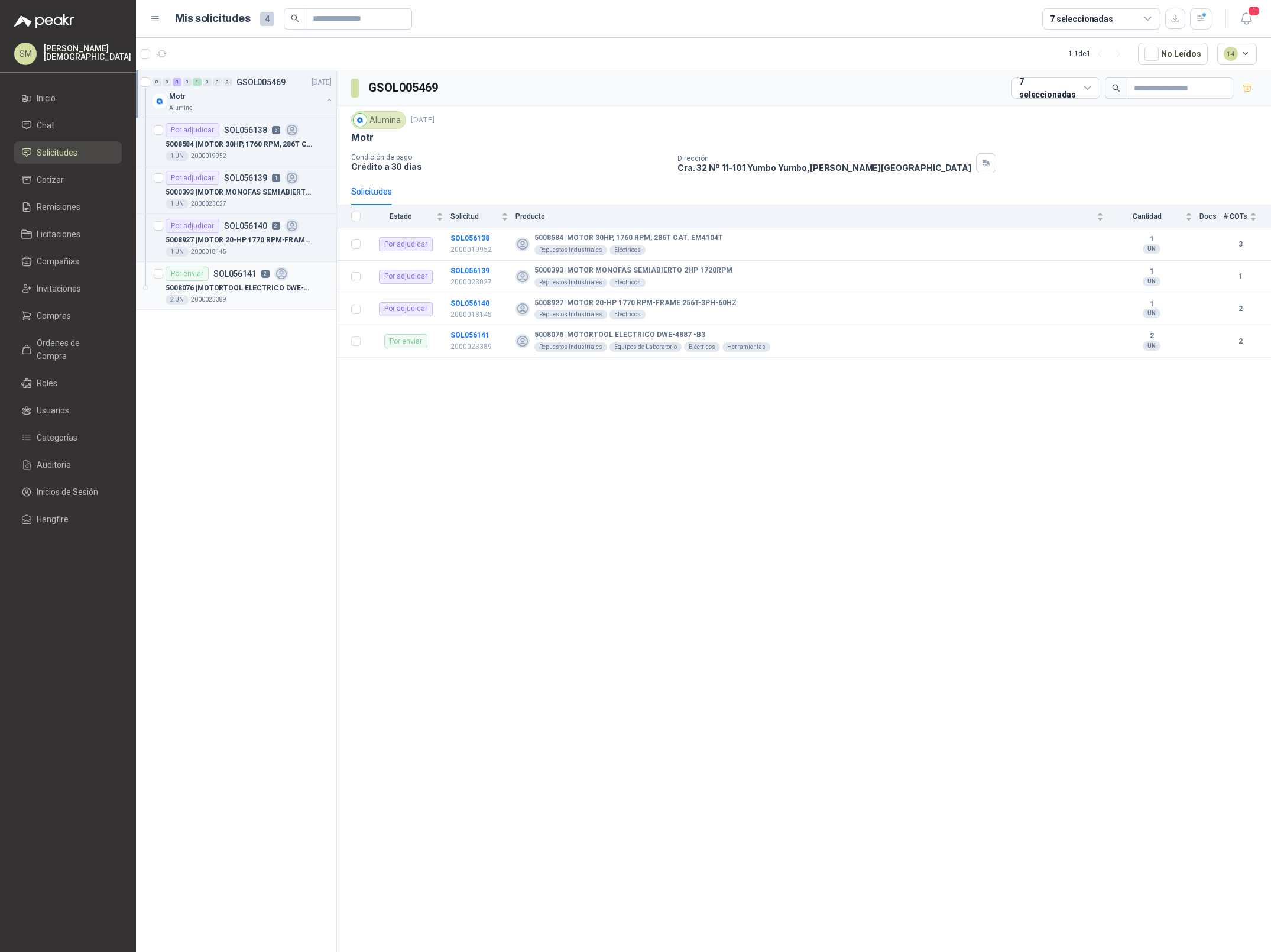
click at [253, 282] on p "5008076 | MOTORTOOL ELECTRICO DWE-4887 -B3" at bounding box center [239, 288] width 147 height 11
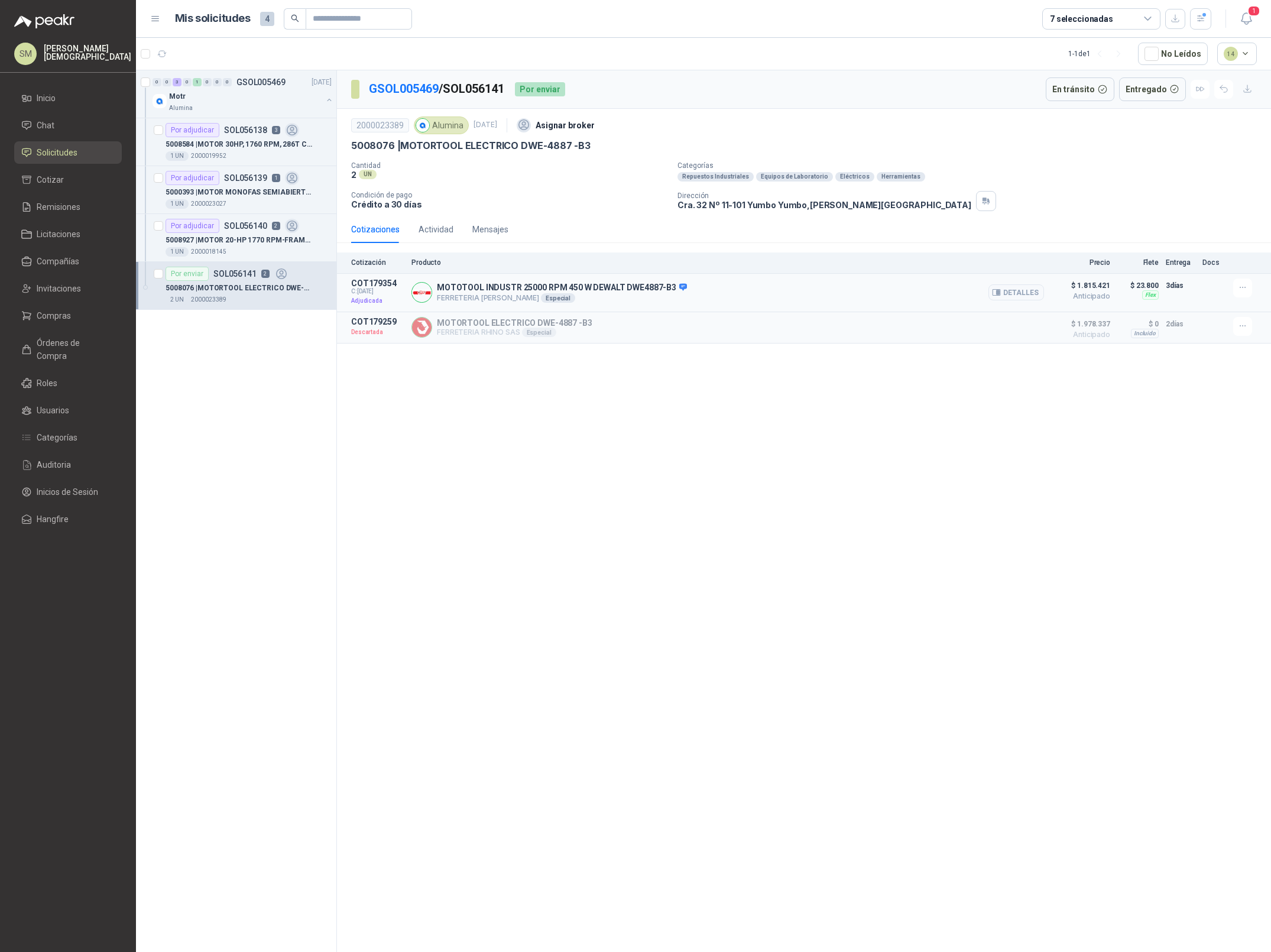
drag, startPoint x: 548, startPoint y: 299, endPoint x: 434, endPoint y: 297, distance: 114.0
click at [434, 297] on div "MOTOTOOL INDUSTR 25000 RPM 450 W DEWALT DWE4887-B3 FERRETERIA LUIS PENAGOS SAS …" at bounding box center [727, 293] width 633 height 28
click at [529, 413] on div "GSOL005469 / SOL056141 Por enviar En tránsito Entregado 2000023389 Alumina 16 s…" at bounding box center [804, 513] width 934 height 886
click at [1019, 294] on button "Detalles" at bounding box center [1016, 292] width 56 height 16
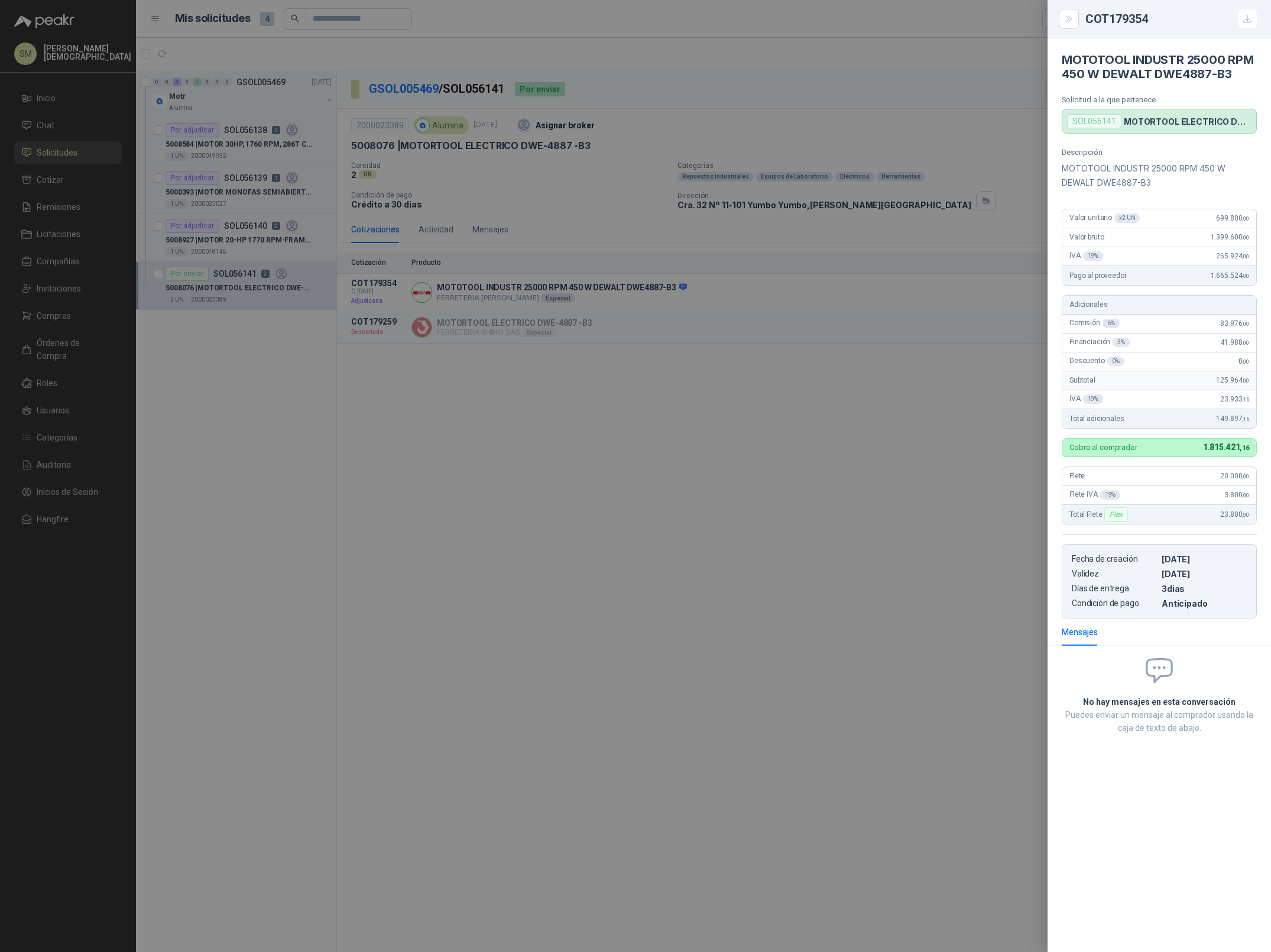
click at [800, 300] on div at bounding box center [636, 476] width 1271 height 952
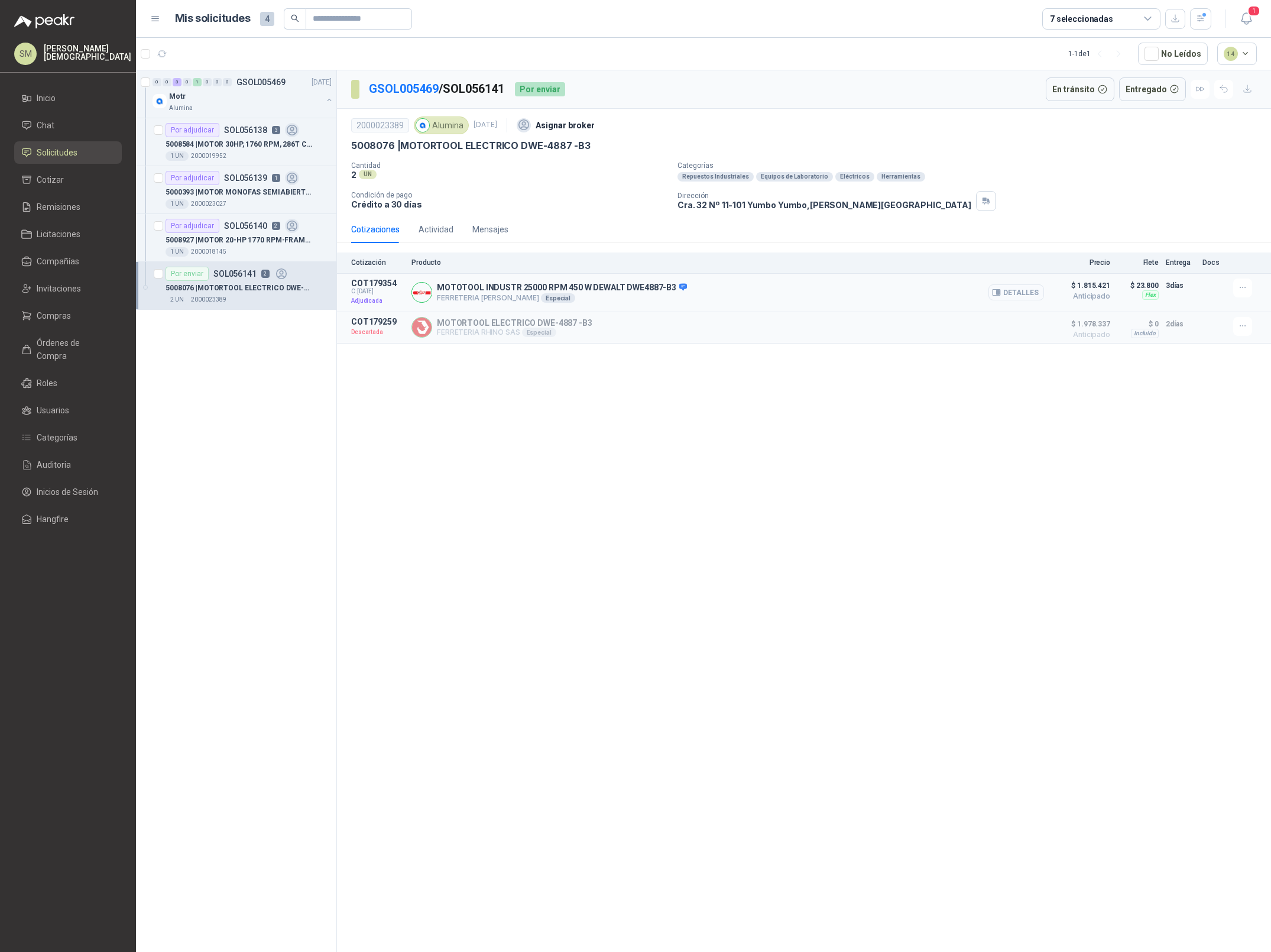
click at [1015, 289] on button "Detalles" at bounding box center [1016, 292] width 56 height 16
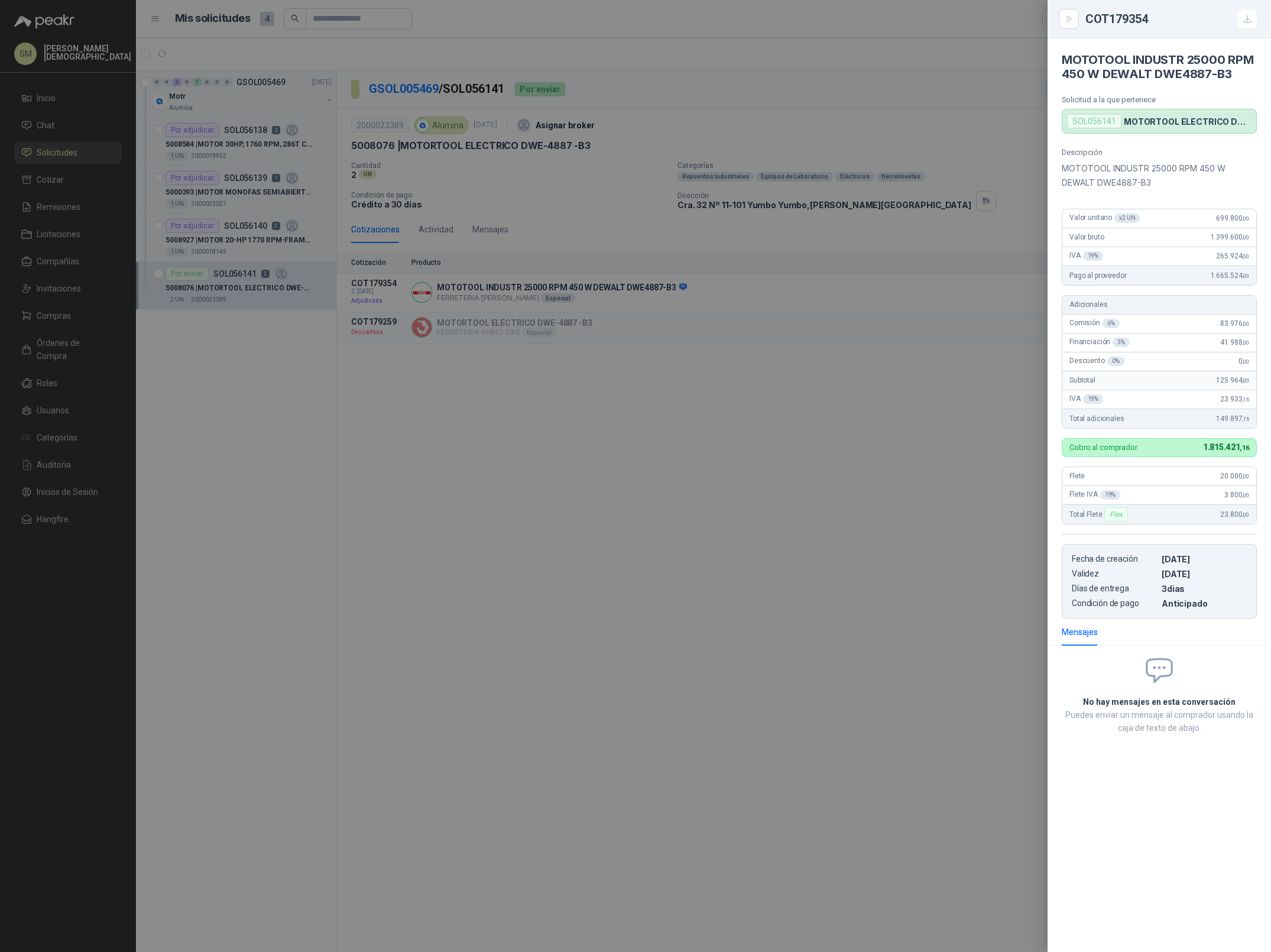
click at [901, 401] on div at bounding box center [636, 476] width 1271 height 952
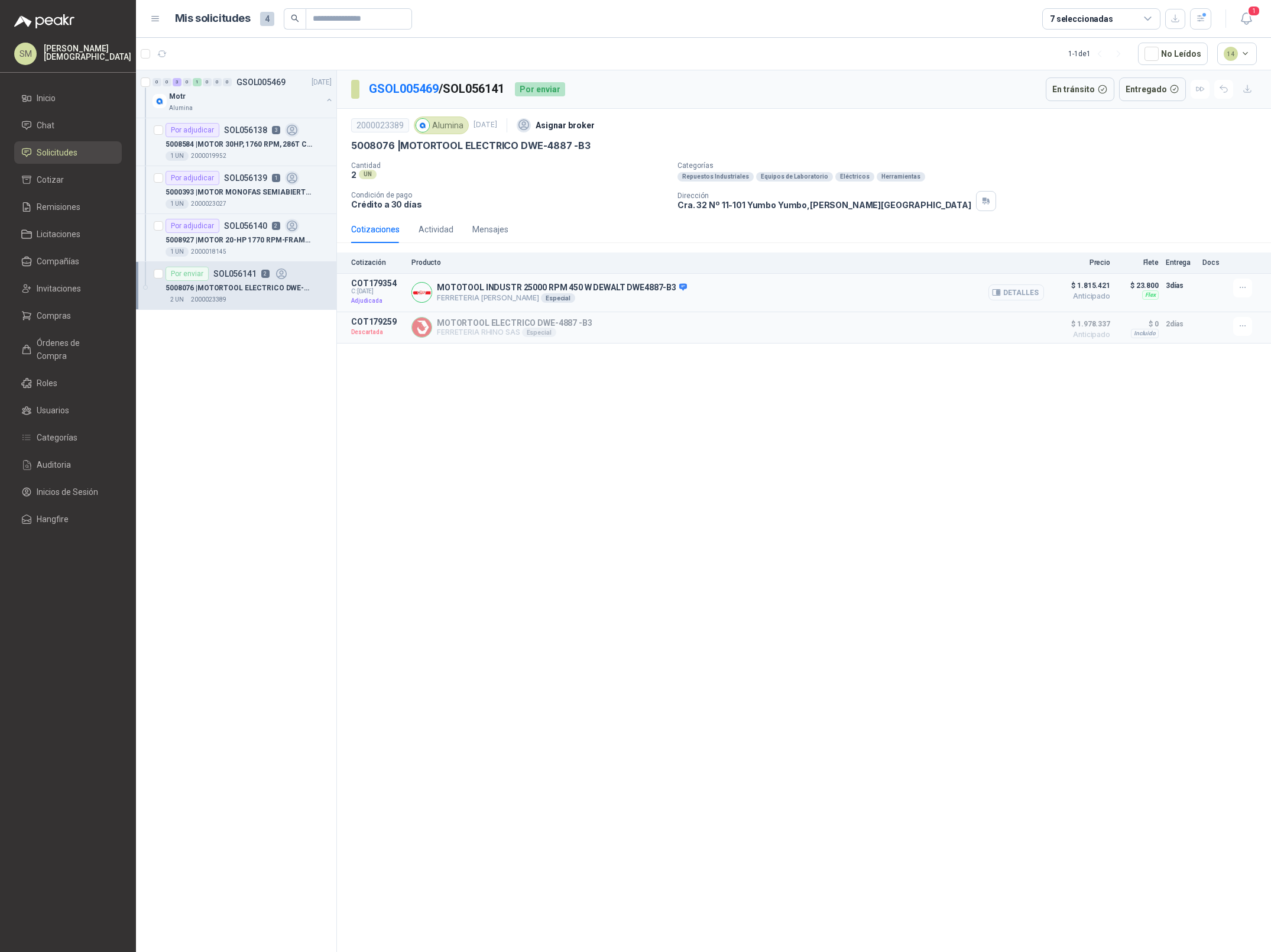
click at [1019, 293] on button "Detalles" at bounding box center [1016, 292] width 56 height 16
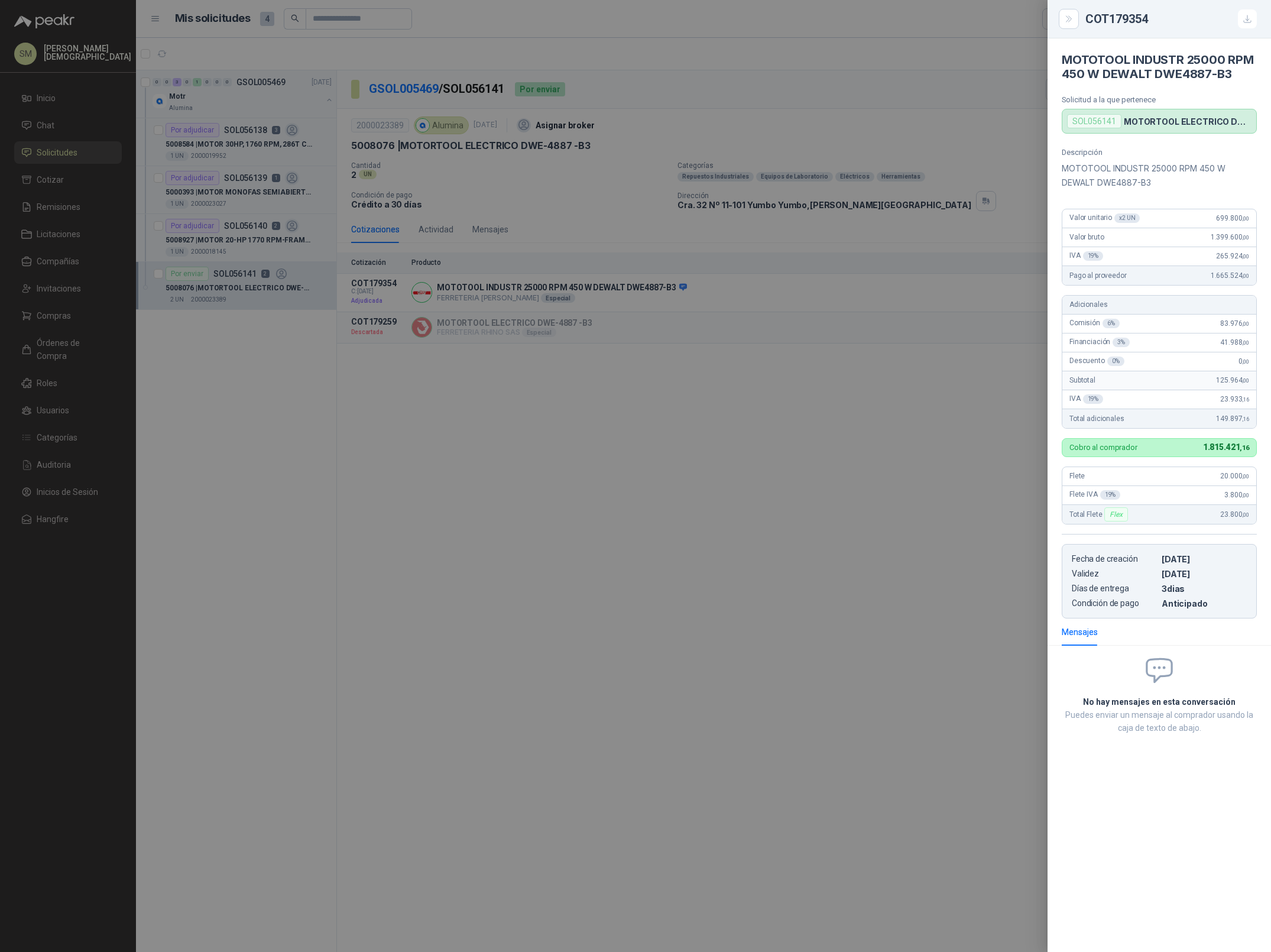
click at [575, 293] on div at bounding box center [636, 476] width 1271 height 952
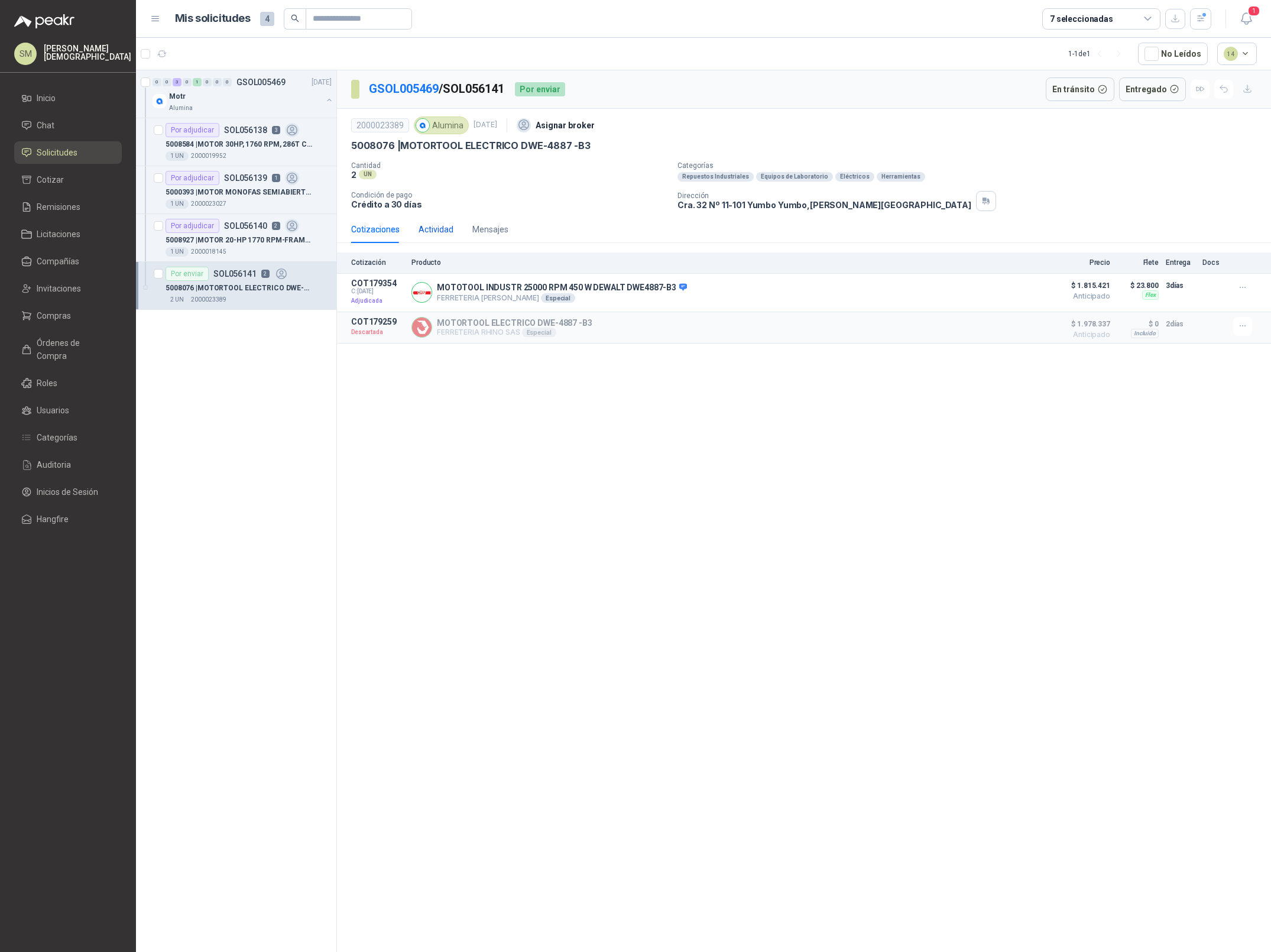
click at [429, 229] on div "Actividad" at bounding box center [436, 229] width 35 height 13
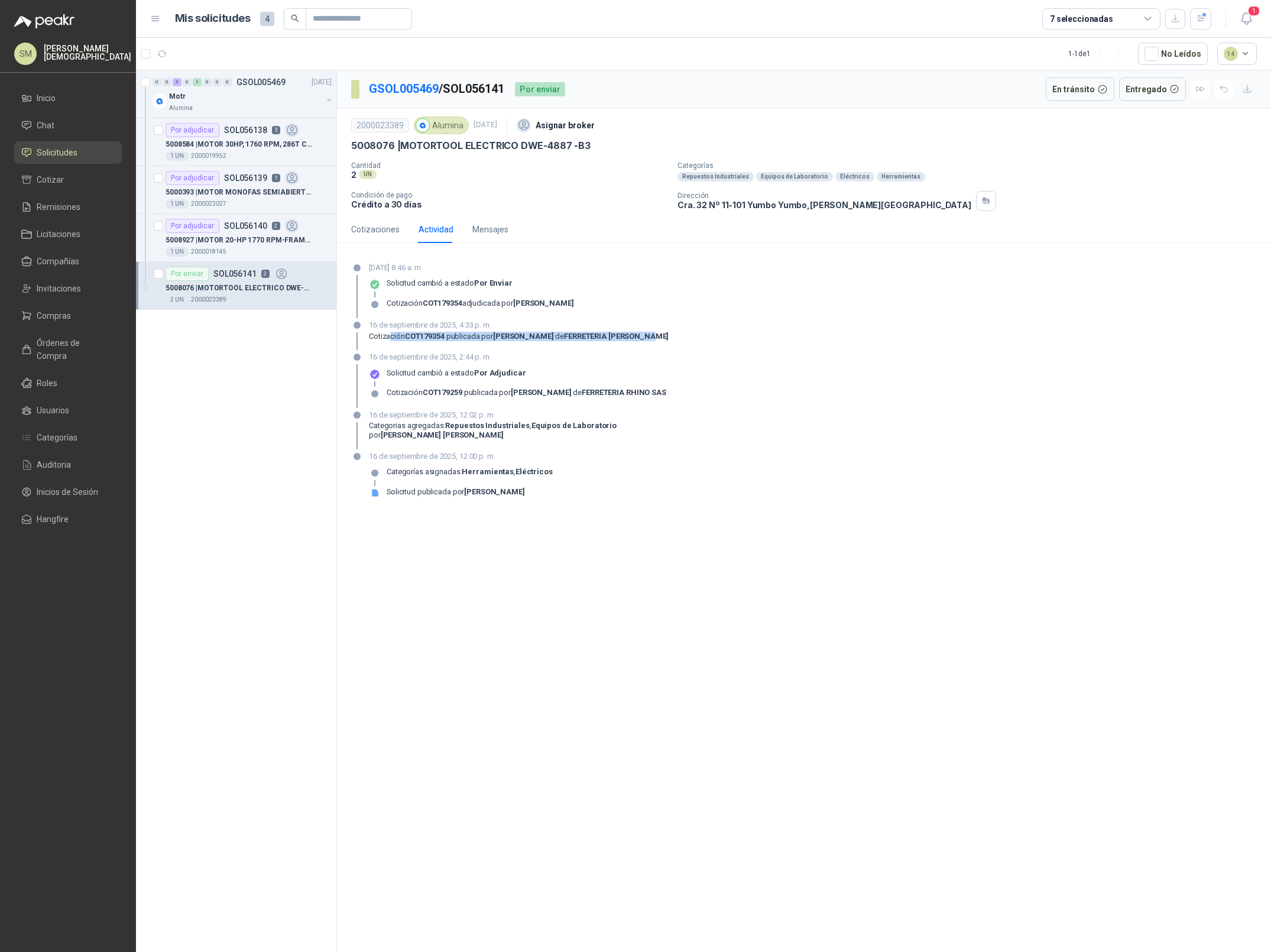
drag, startPoint x: 390, startPoint y: 337, endPoint x: 748, endPoint y: 336, distance: 358.0
click at [669, 336] on div "Cotización COT179354 publicada por LUIS IGNACIO CORZO PENAGOS de FERRETERIA LUI…" at bounding box center [519, 336] width 300 height 10
click at [752, 336] on div "16 de septiembre de 2025, 4:33 p. m. Cotización COT179354 publicada por LUIS IG…" at bounding box center [804, 334] width 906 height 31
drag, startPoint x: 763, startPoint y: 334, endPoint x: 369, endPoint y: 336, distance: 394.0
click at [369, 336] on div "16 de septiembre de 2025, 4:33 p. m. Cotización COT179354 publicada por LUIS IG…" at bounding box center [804, 334] width 906 height 31
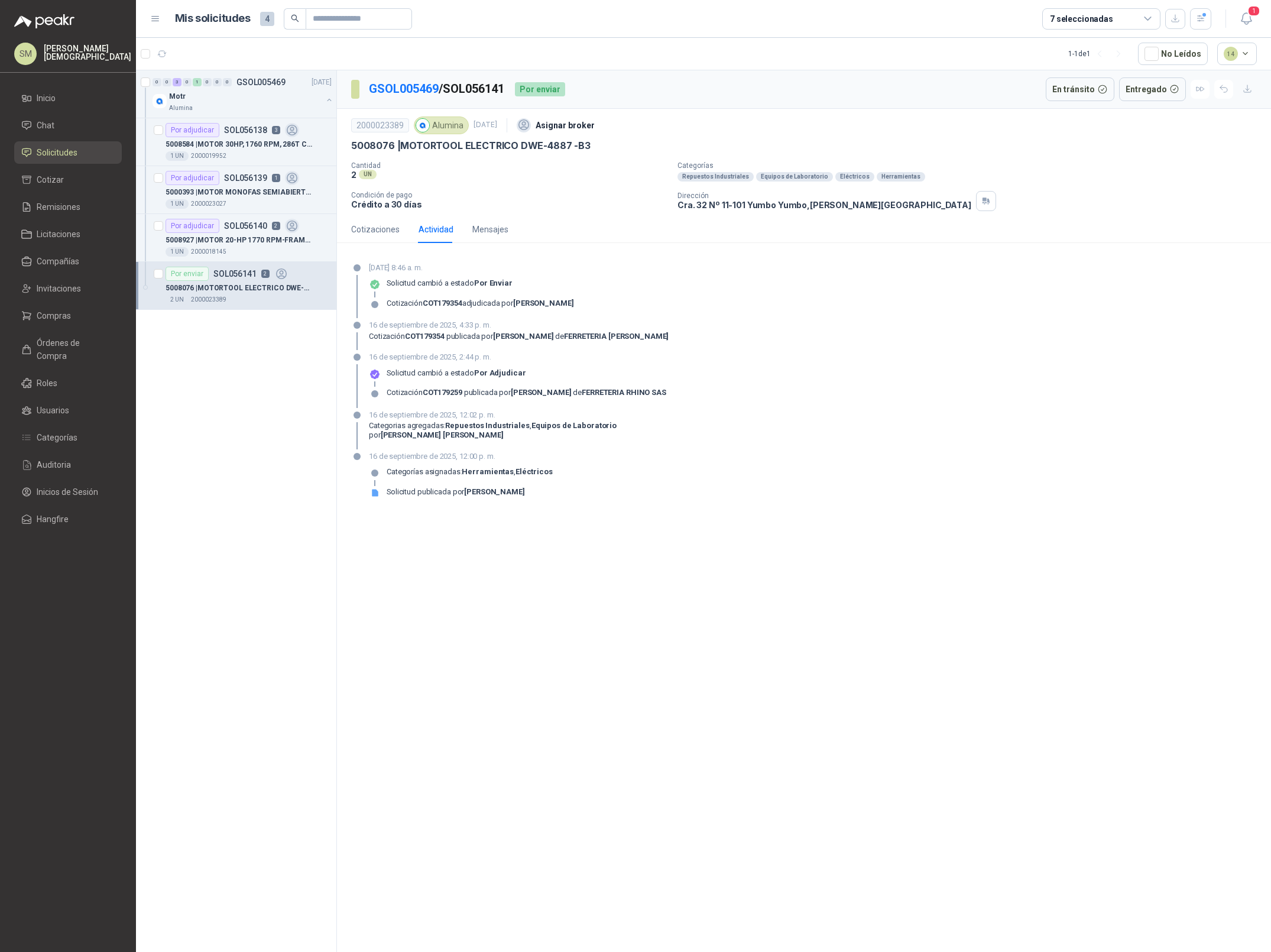
click at [666, 394] on strong "FERRETERIA RHINO SAS" at bounding box center [624, 392] width 85 height 9
drag, startPoint x: 721, startPoint y: 392, endPoint x: 375, endPoint y: 395, distance: 346.0
click at [373, 395] on div "16 de septiembre de 2025, 2:44 p. m. Solicitud cambió a estado Por adjudicar Co…" at bounding box center [804, 379] width 906 height 56
click at [396, 394] on div "Cotización COT179259 publicada por YOLANDA TORRES CHIQUIZA de FERRETERIA RHINO …" at bounding box center [526, 392] width 280 height 10
click at [260, 241] on p "5008927 | MOTOR 20-HP 1770 RPM-FRAME 256T-3PH-60HZ" at bounding box center [239, 240] width 147 height 11
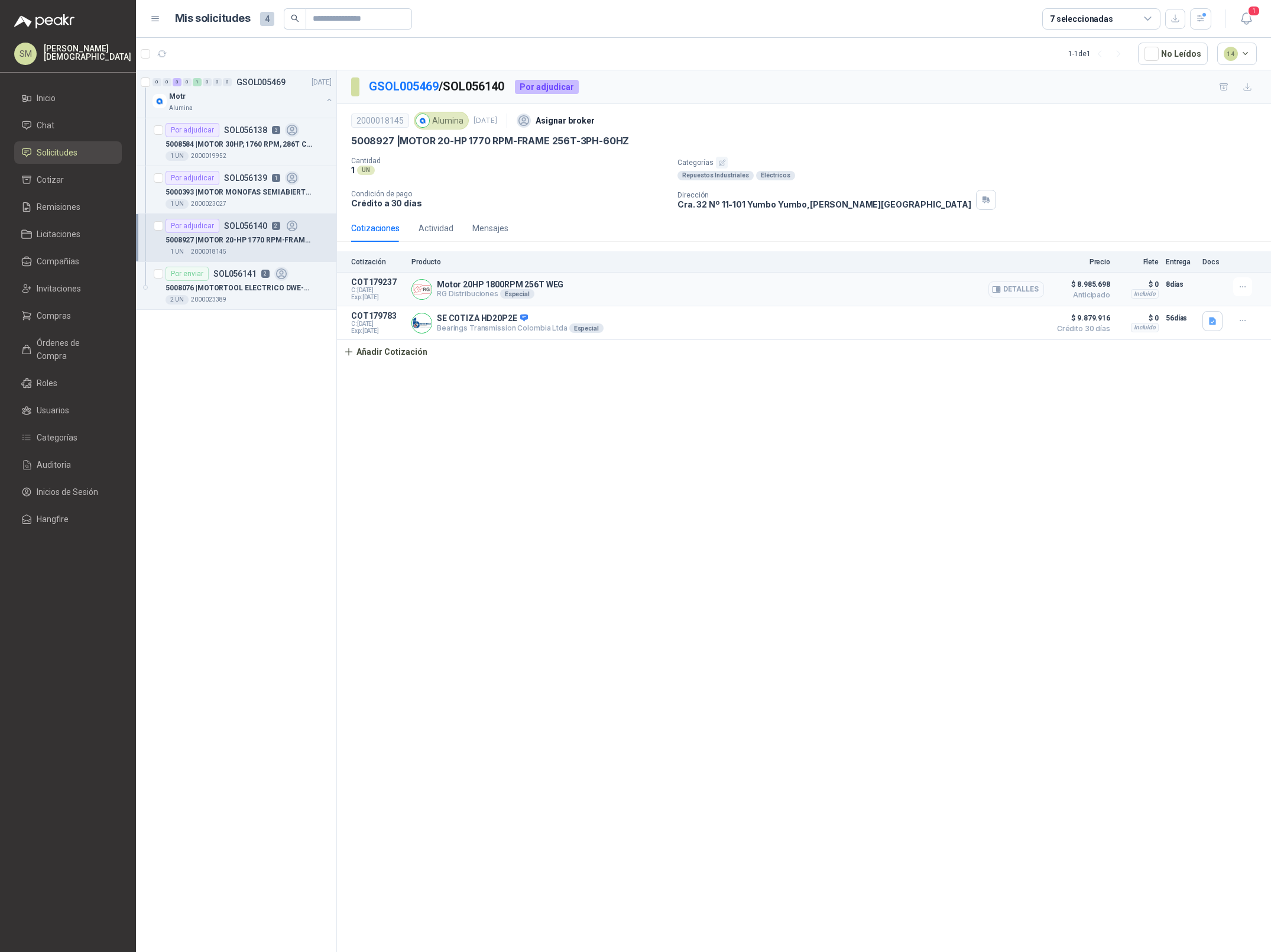
click at [1012, 291] on button "Detalles" at bounding box center [1016, 289] width 56 height 16
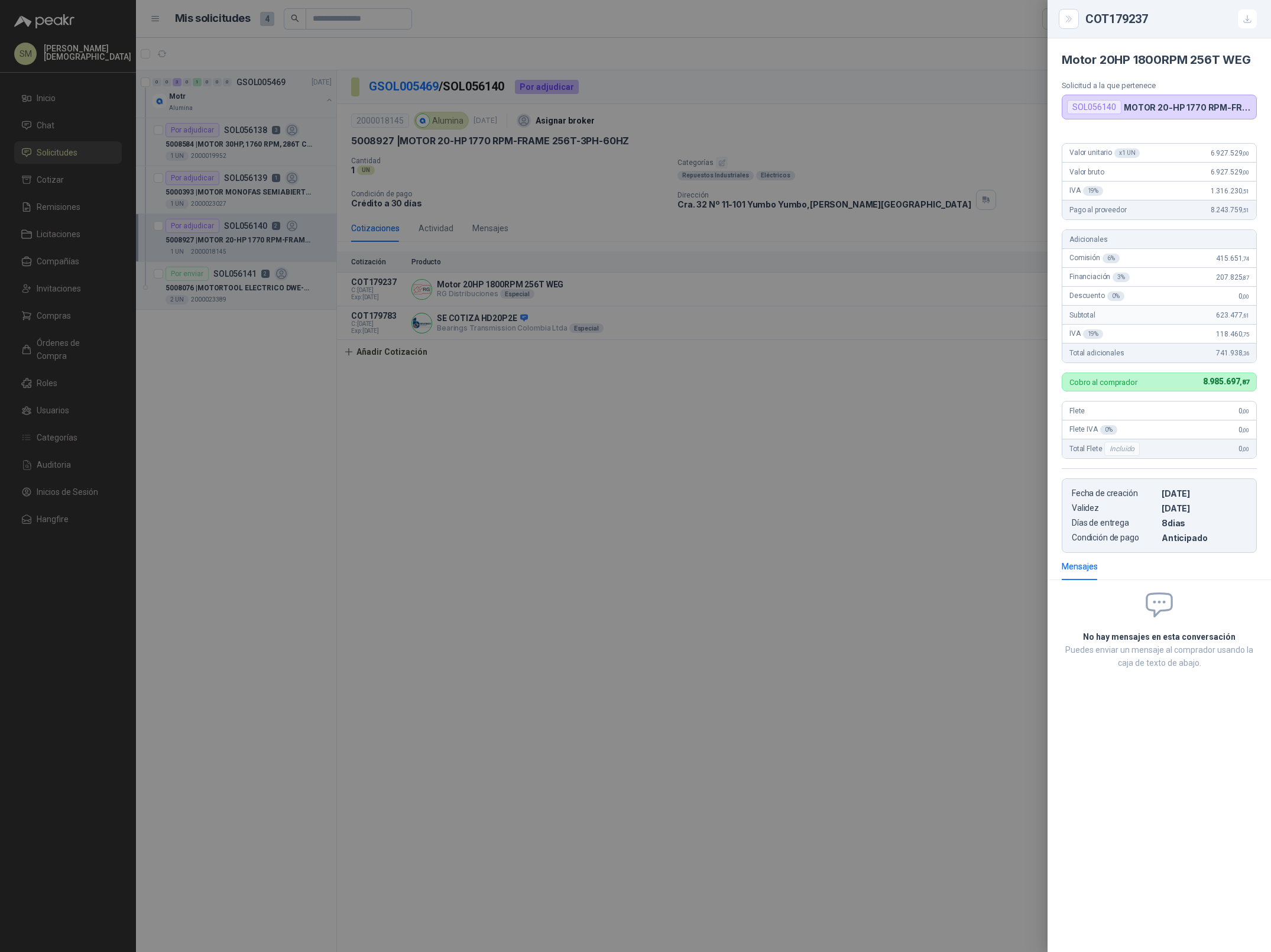
click at [881, 379] on div at bounding box center [636, 476] width 1271 height 952
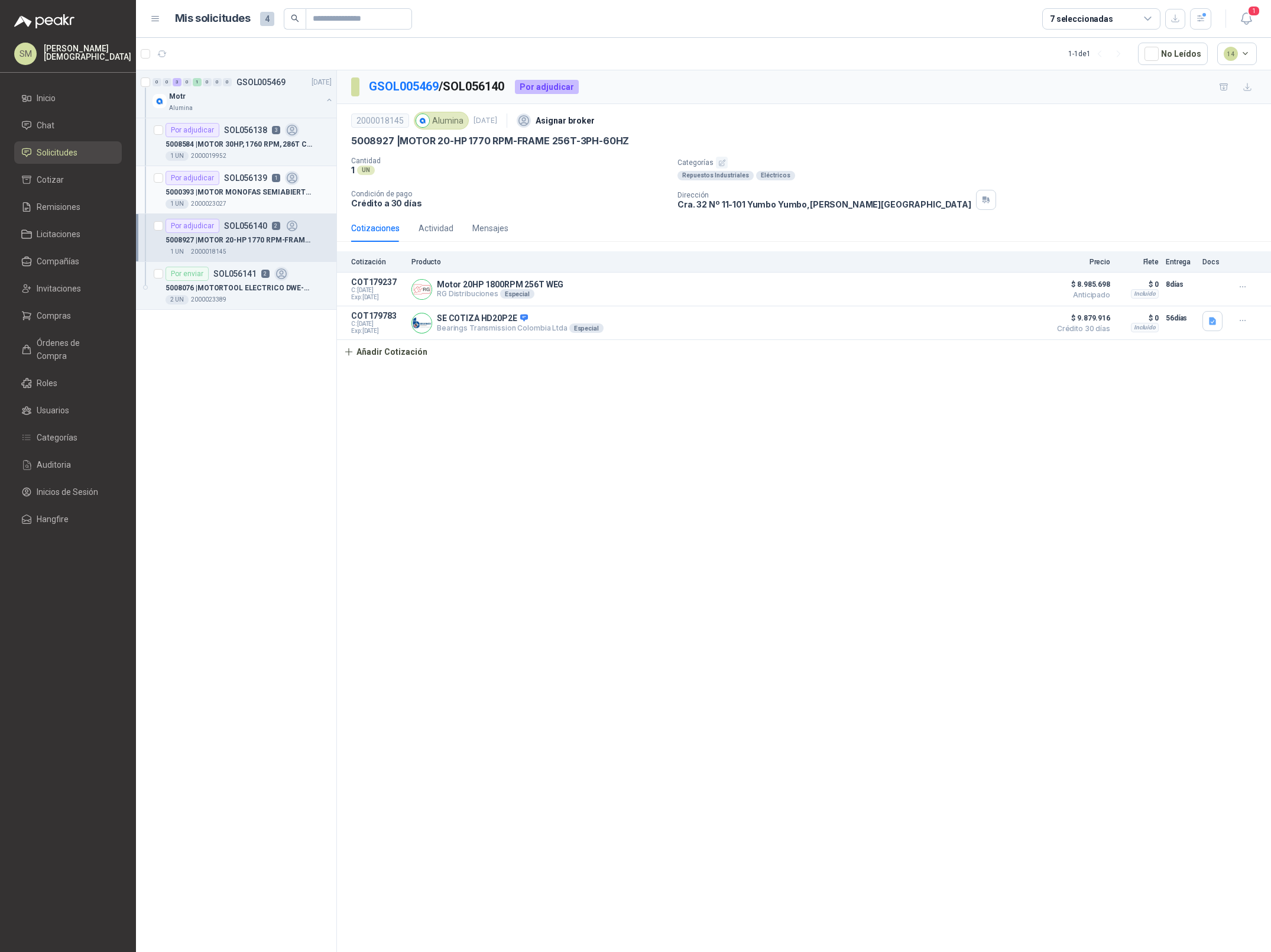
click at [210, 186] on div "5000393 | MOTOR MONOFAS SEMIABIERTO 2HP 1720RPM" at bounding box center [249, 192] width 166 height 14
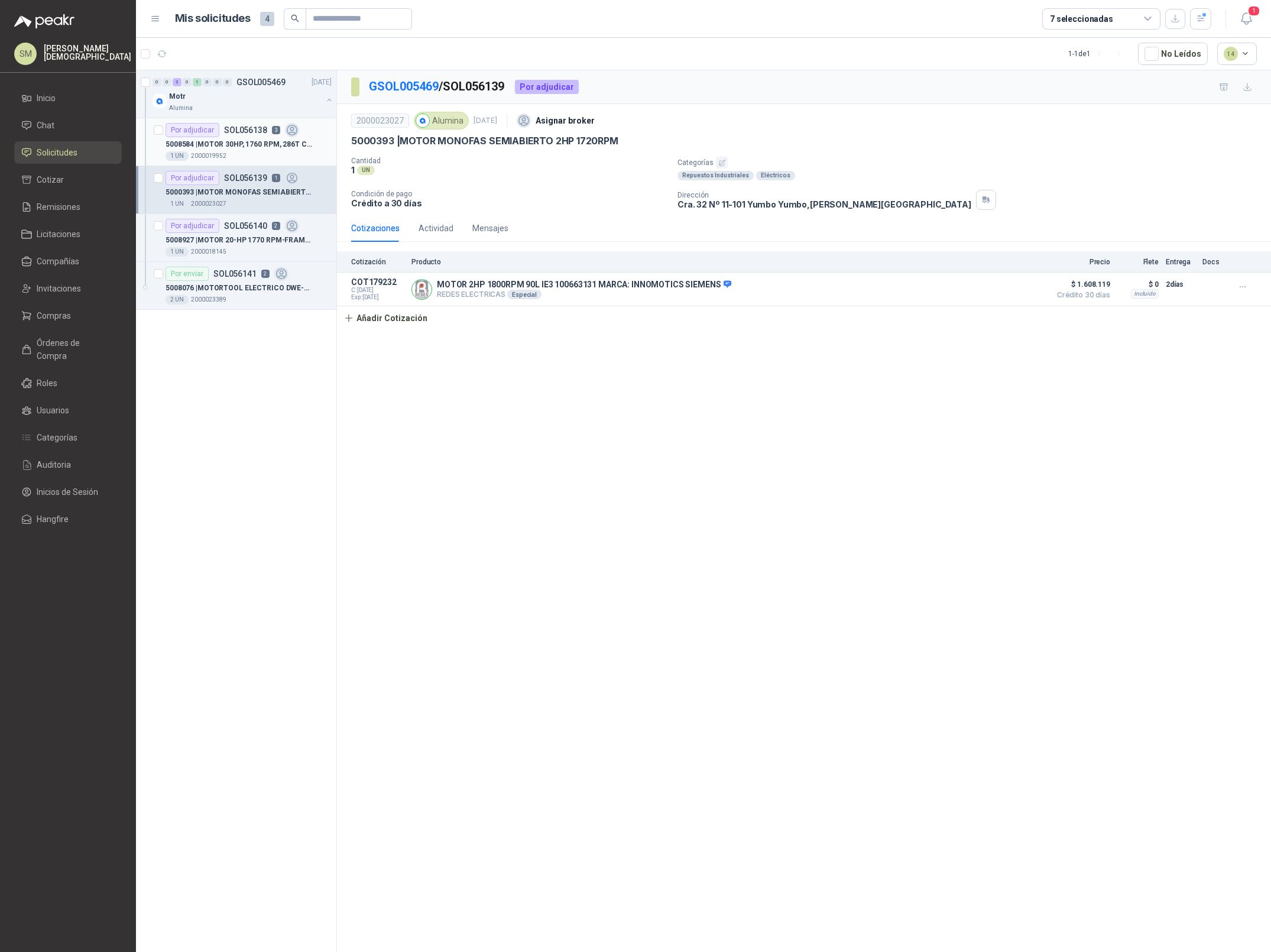
click at [246, 146] on p "5008584 | MOTOR 30HP, 1760 RPM, 286T CAT. EM4104T" at bounding box center [239, 144] width 147 height 11
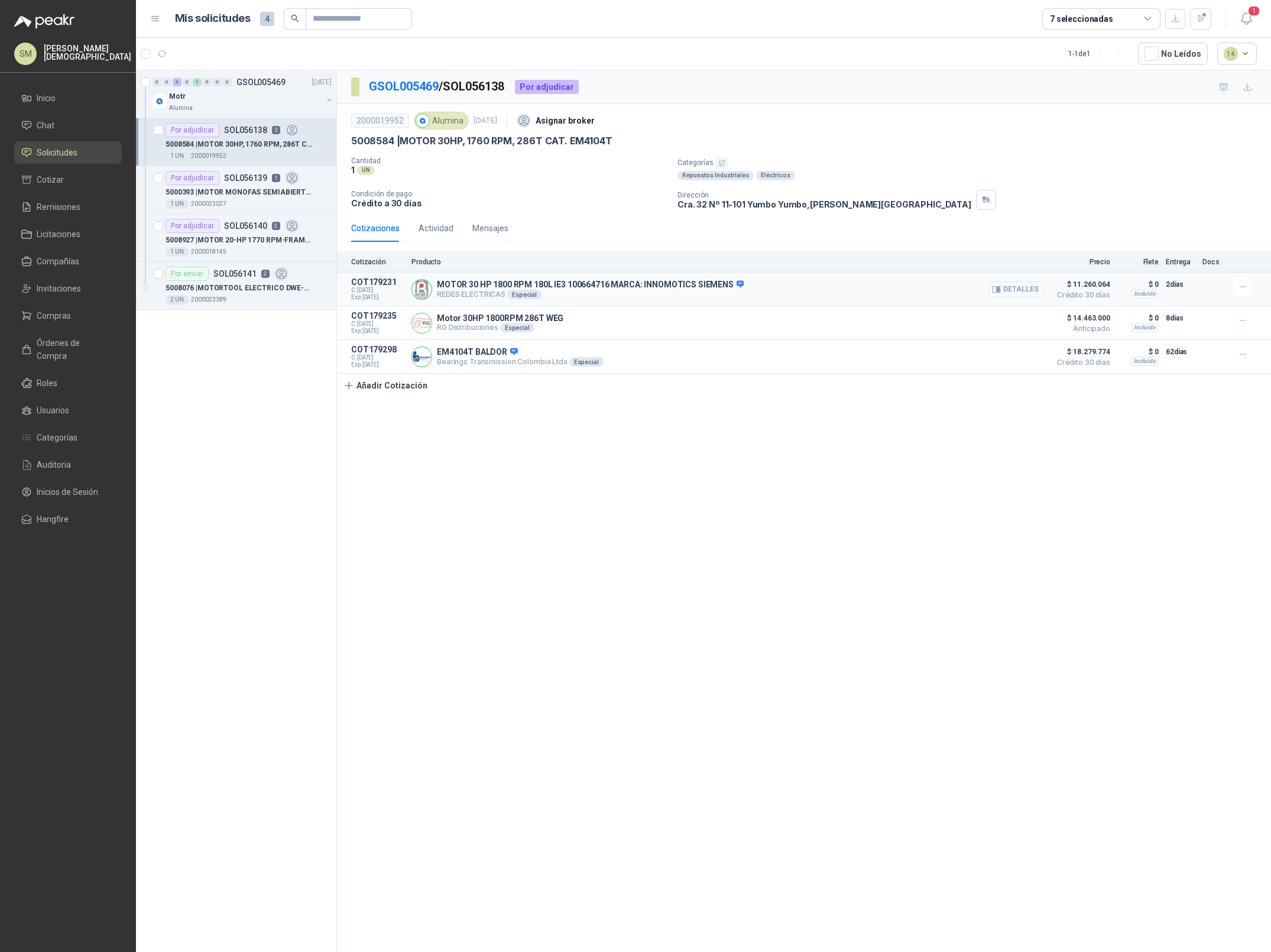
click at [1007, 288] on button "Detalles" at bounding box center [1016, 289] width 56 height 16
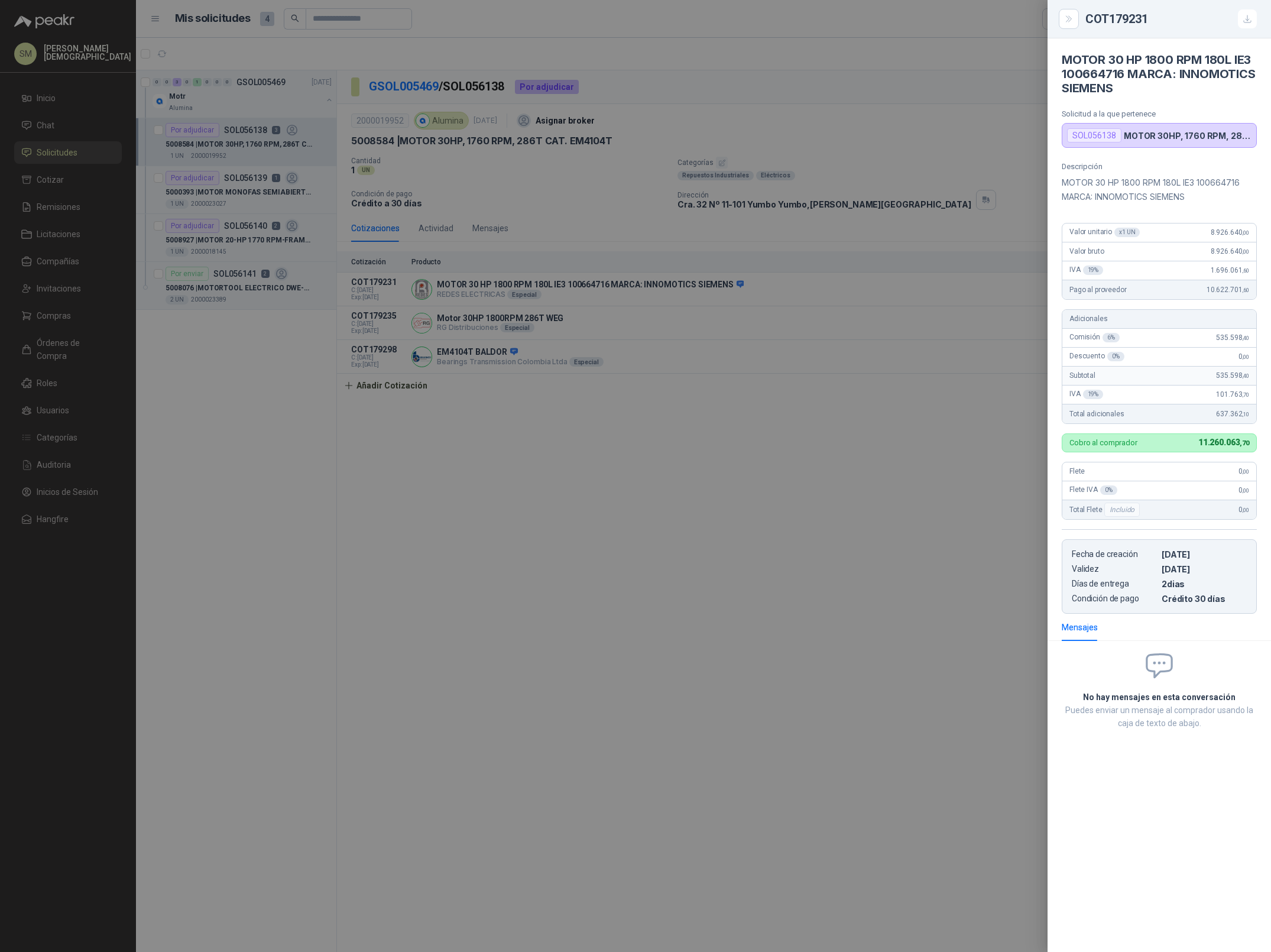
click at [923, 326] on div at bounding box center [636, 476] width 1271 height 952
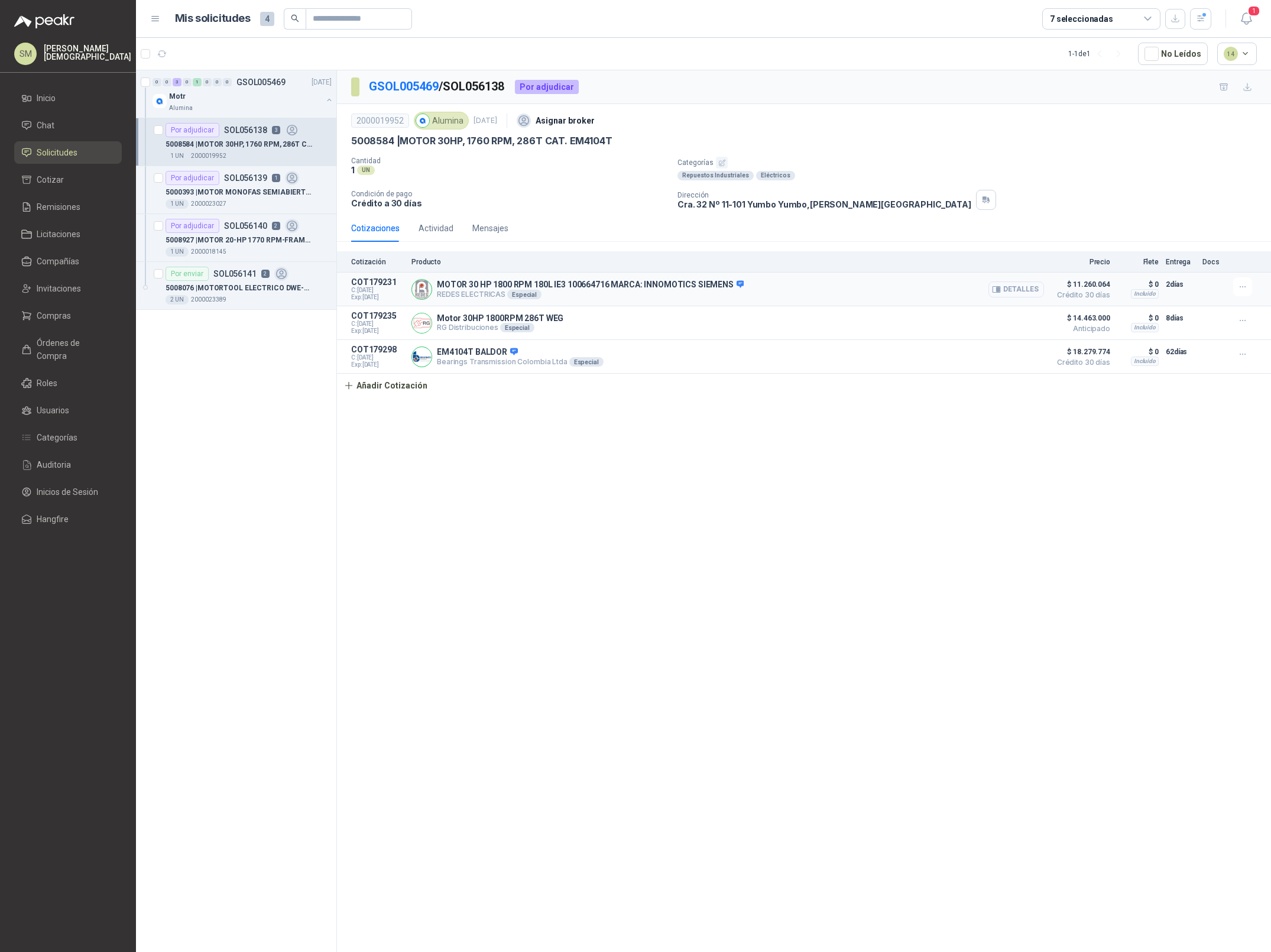
click at [1010, 288] on button "Detalles" at bounding box center [1016, 289] width 56 height 16
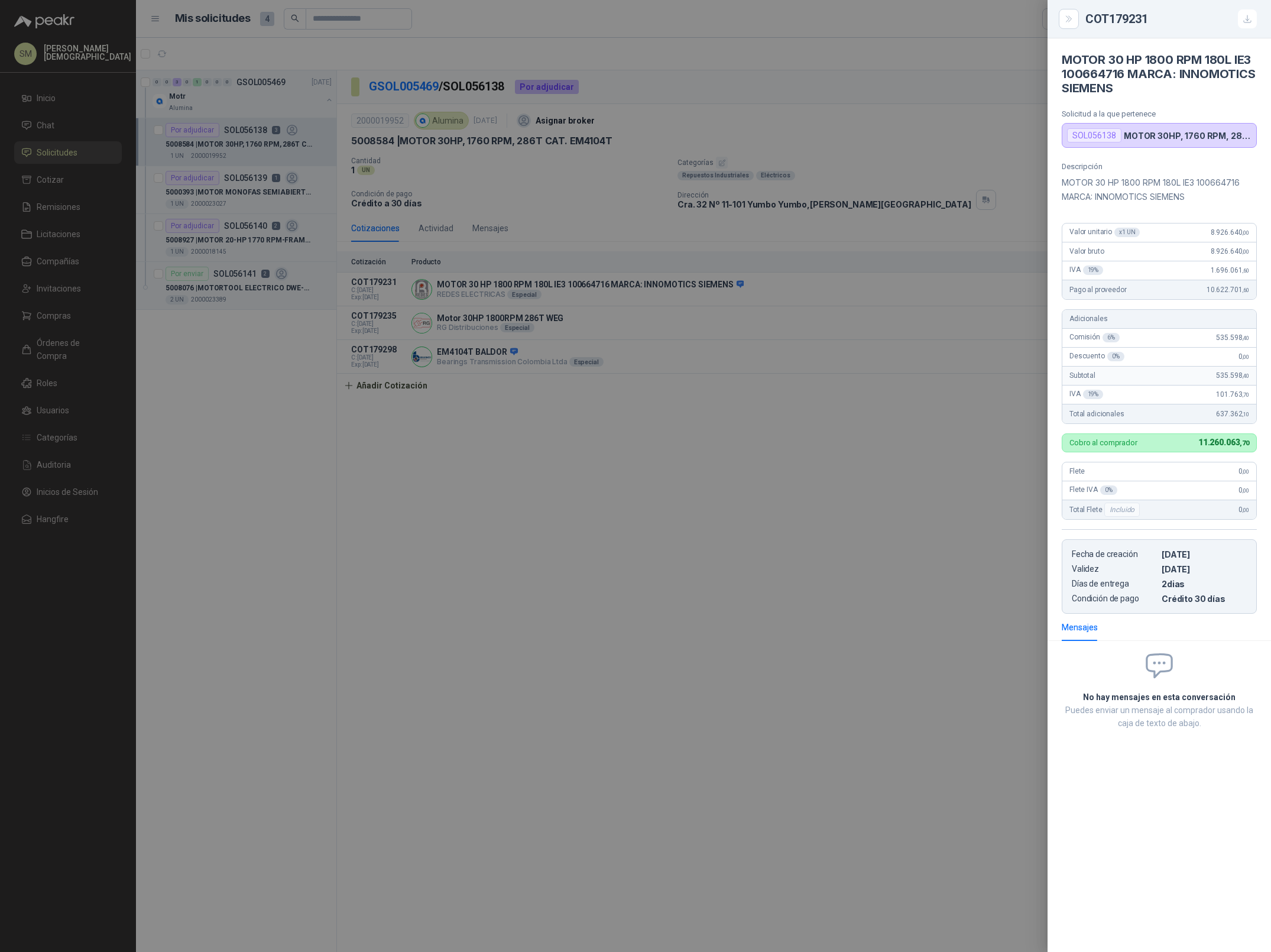
click at [489, 446] on div at bounding box center [636, 476] width 1271 height 952
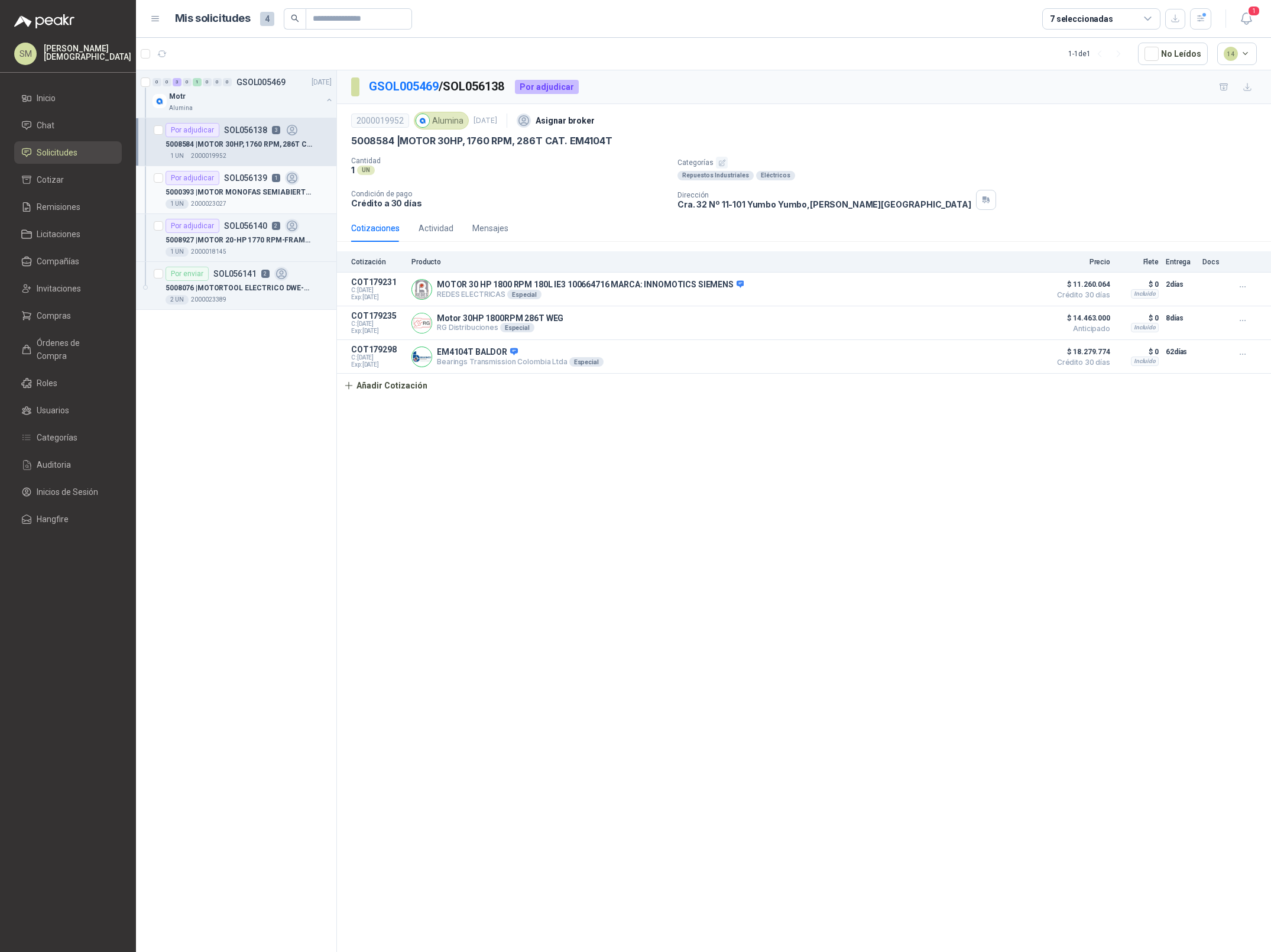
click at [235, 192] on p "5000393 | MOTOR MONOFAS SEMIABIERTO 2HP 1720RPM" at bounding box center [239, 192] width 147 height 11
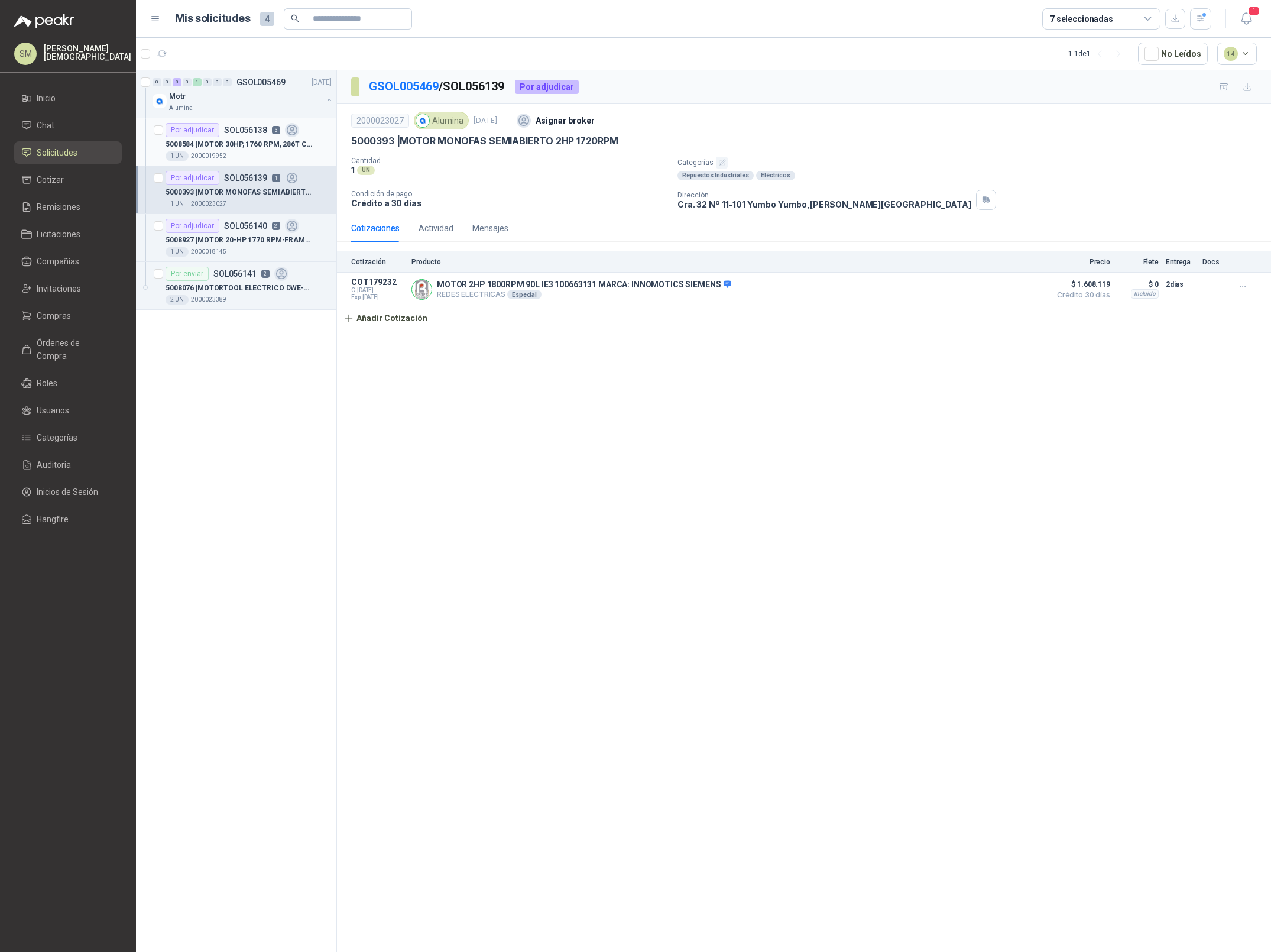
click at [235, 144] on p "5008584 | MOTOR 30HP, 1760 RPM, 286T CAT. EM4104T" at bounding box center [239, 144] width 147 height 11
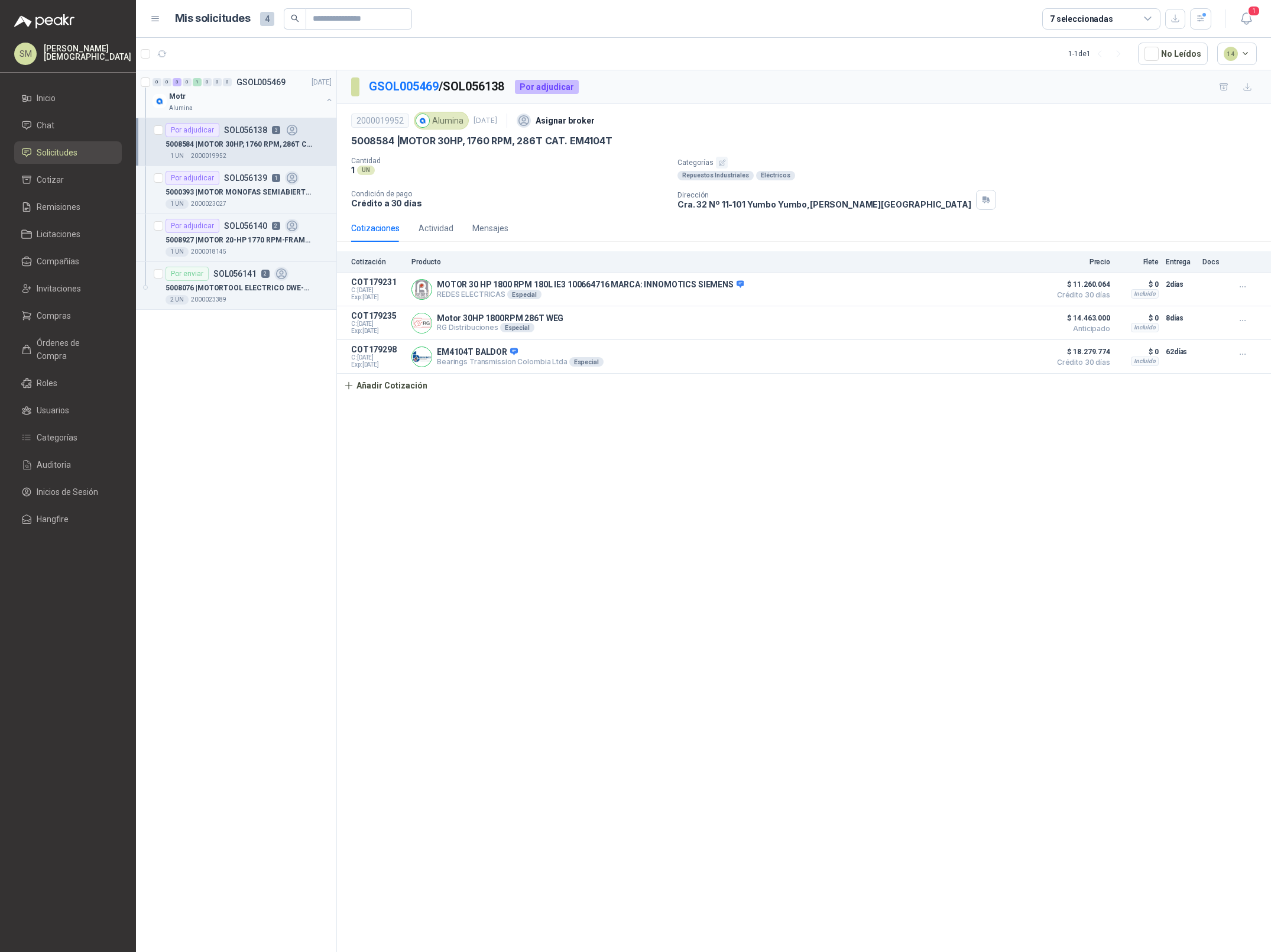
click at [224, 104] on div "Alumina" at bounding box center [246, 108] width 154 height 10
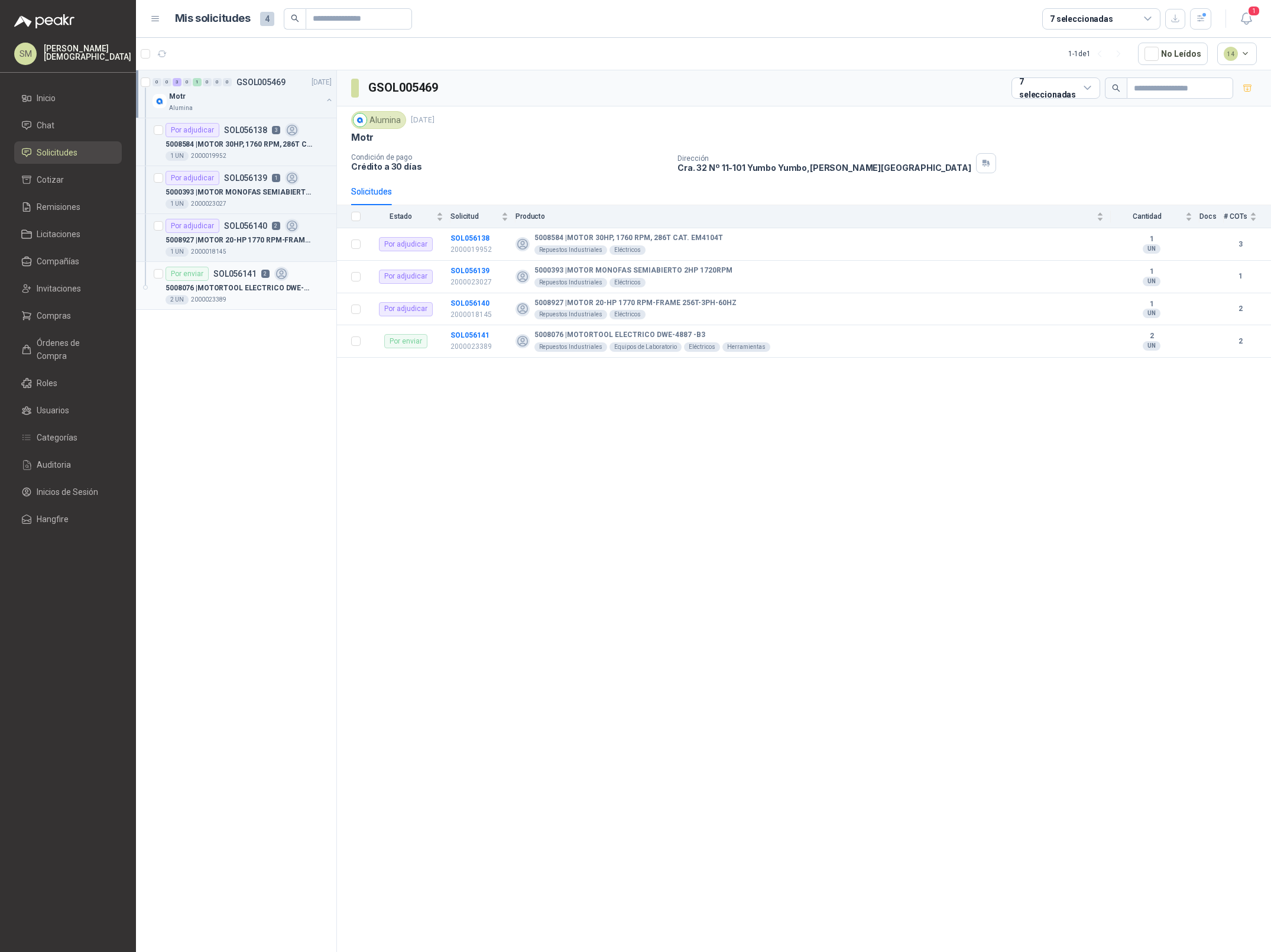
click at [243, 291] on p "5008076 | MOTORTOOL ELECTRICO DWE-4887 -B3" at bounding box center [239, 288] width 147 height 11
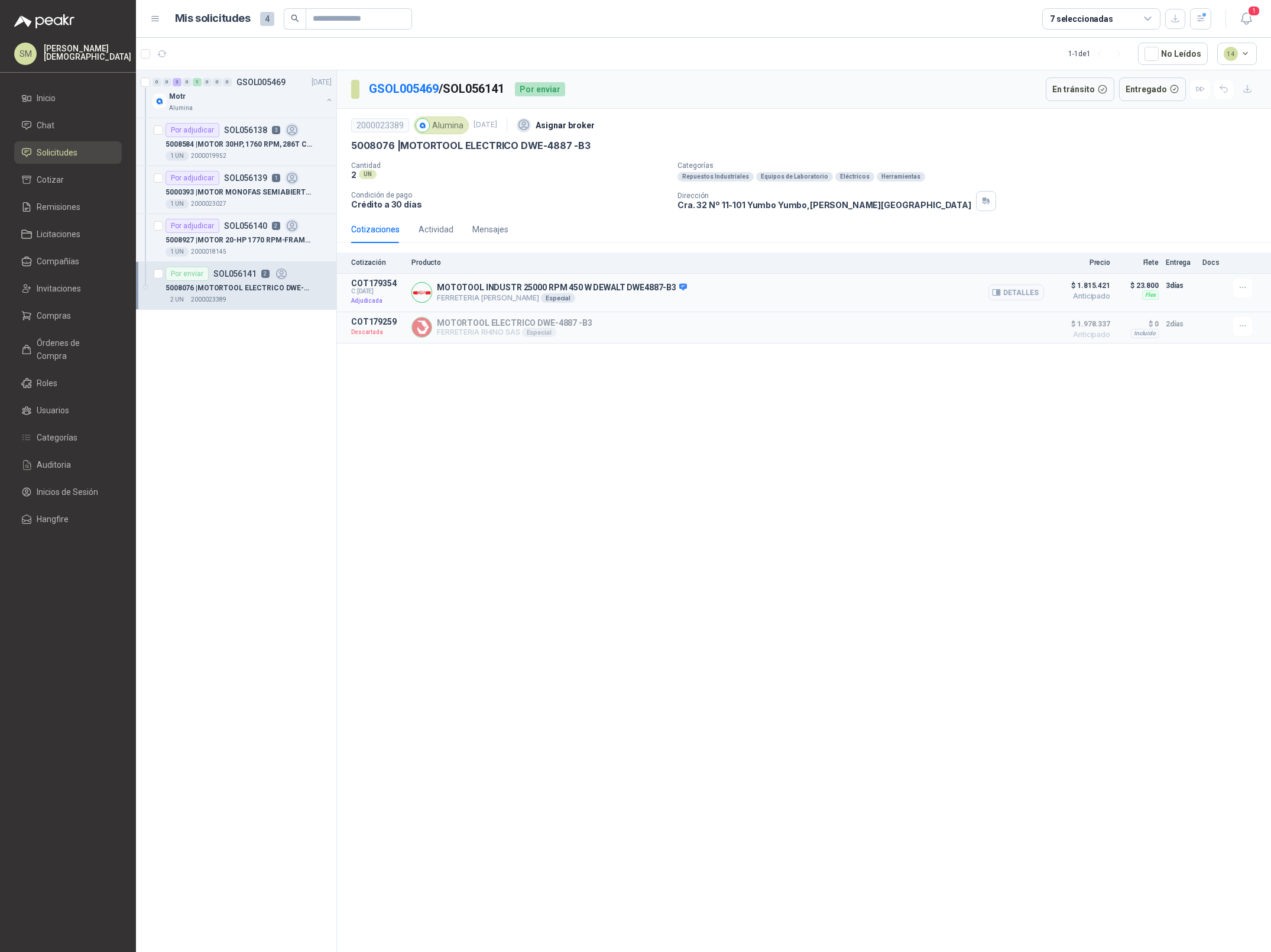
click at [443, 299] on p "FERRETERIA LUIS PENAGOS SAS Especial" at bounding box center [561, 297] width 250 height 10
drag, startPoint x: 462, startPoint y: 299, endPoint x: 536, endPoint y: 295, distance: 74.1
click at [536, 295] on p "FERRETERIA LUIS PENAGOS SAS Especial" at bounding box center [561, 297] width 250 height 10
click at [540, 295] on p "FERRETERIA LUIS PENAGOS SAS Especial" at bounding box center [561, 297] width 250 height 10
click at [1007, 292] on button "Detalles" at bounding box center [1016, 292] width 56 height 16
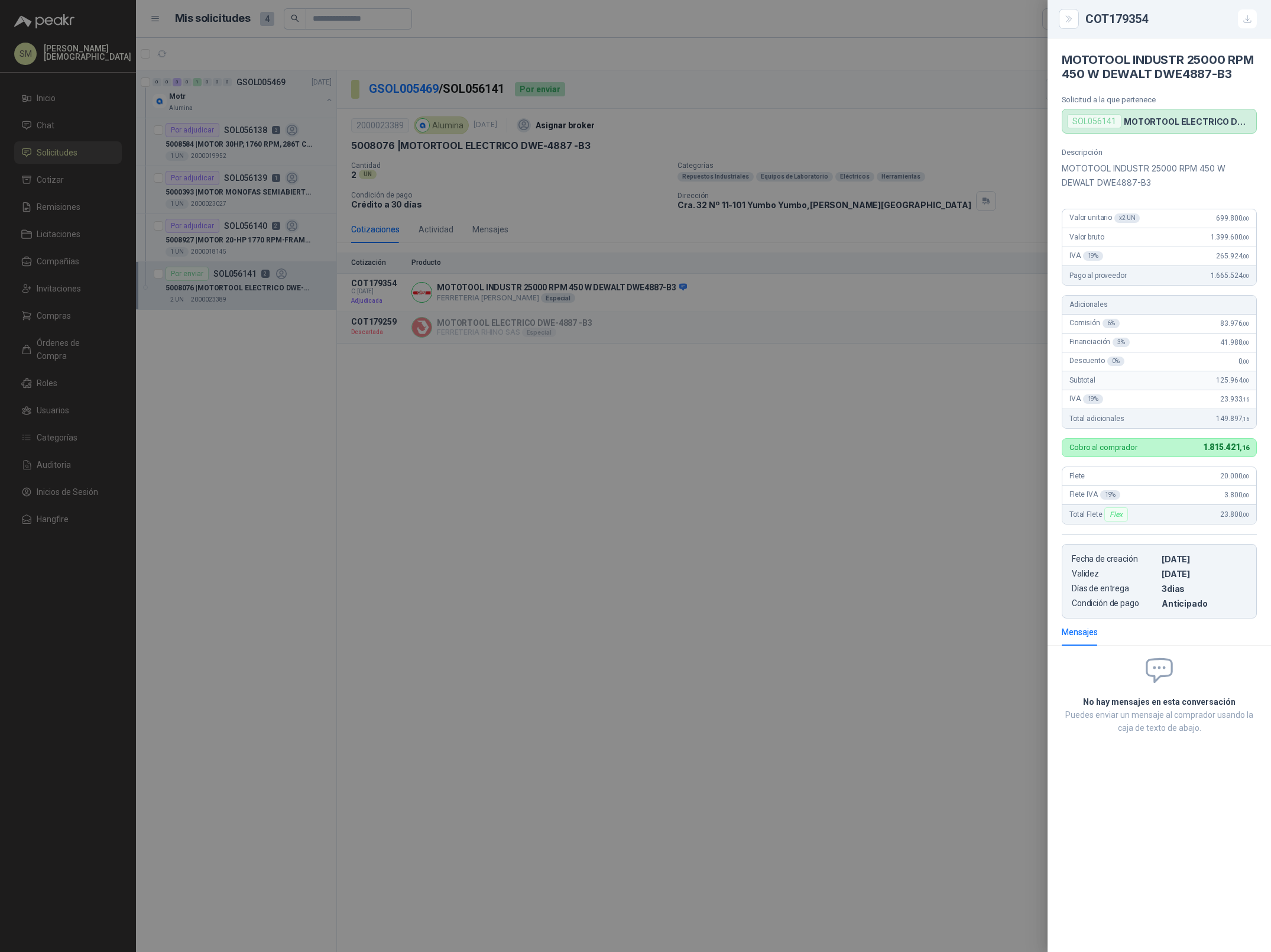
click at [688, 396] on div at bounding box center [636, 476] width 1271 height 952
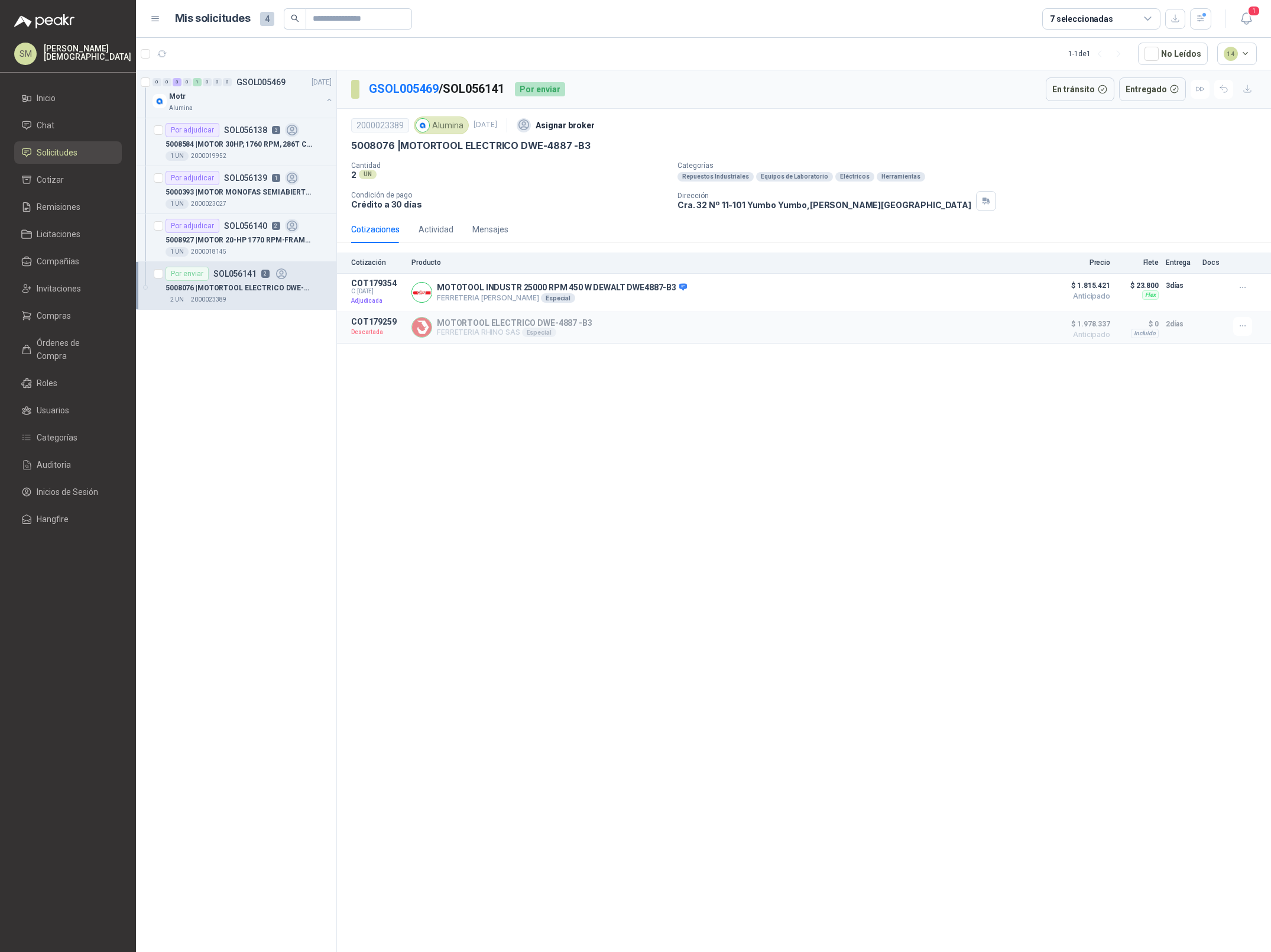
click at [240, 289] on p "5008076 | MOTORTOOL ELECTRICO DWE-4887 -B3" at bounding box center [239, 288] width 147 height 11
click at [1026, 296] on button "Detalles" at bounding box center [1016, 292] width 56 height 16
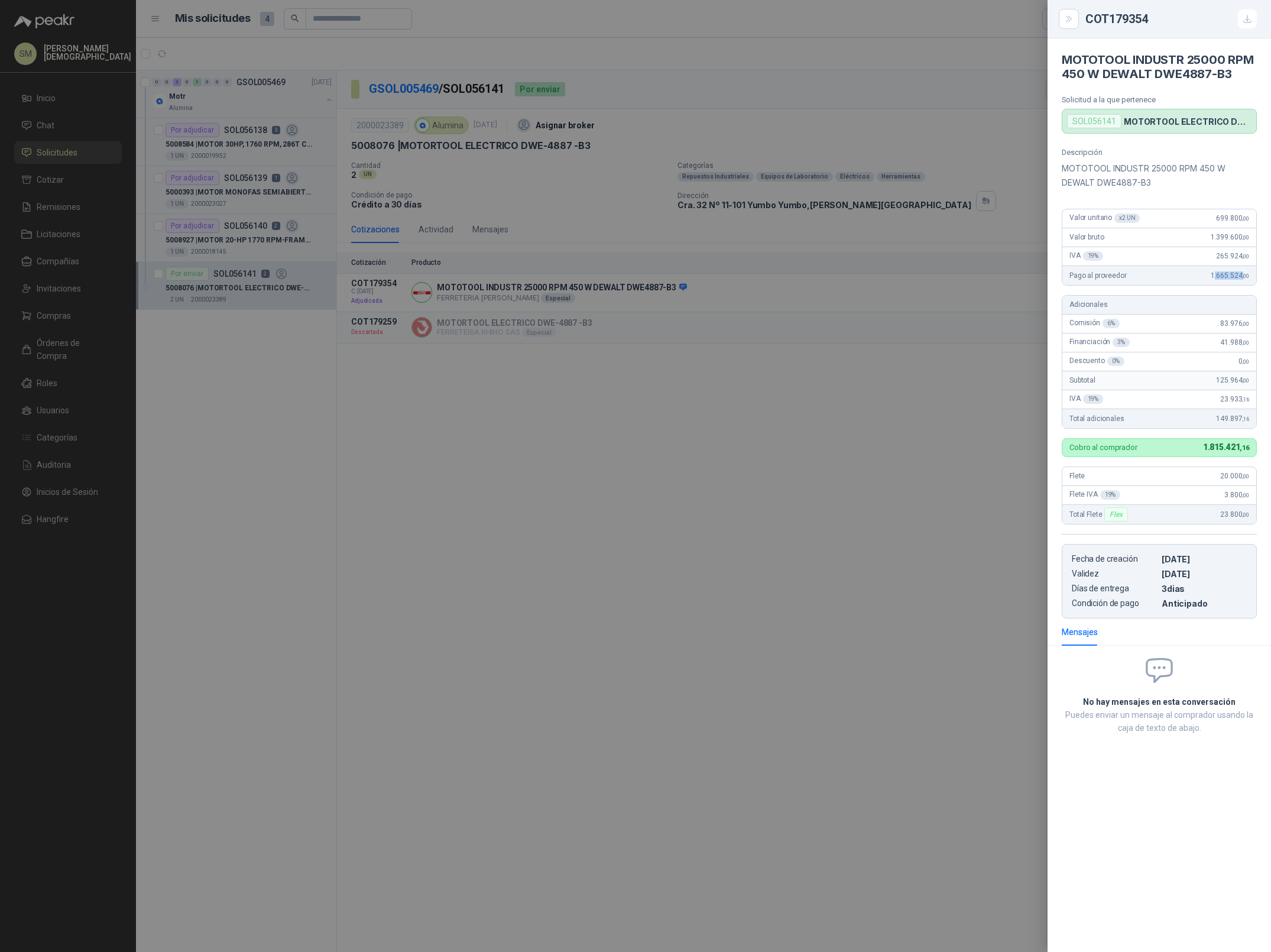
drag, startPoint x: 1215, startPoint y: 279, endPoint x: 1243, endPoint y: 278, distance: 28.0
click at [1243, 278] on span "1.665.524 ,00" at bounding box center [1230, 274] width 39 height 8
click at [1219, 277] on span "1.665.524 ,00" at bounding box center [1230, 274] width 39 height 8
drag, startPoint x: 1218, startPoint y: 277, endPoint x: 1237, endPoint y: 277, distance: 19.0
click at [1237, 277] on span "1.665.524 ,00" at bounding box center [1230, 274] width 39 height 8
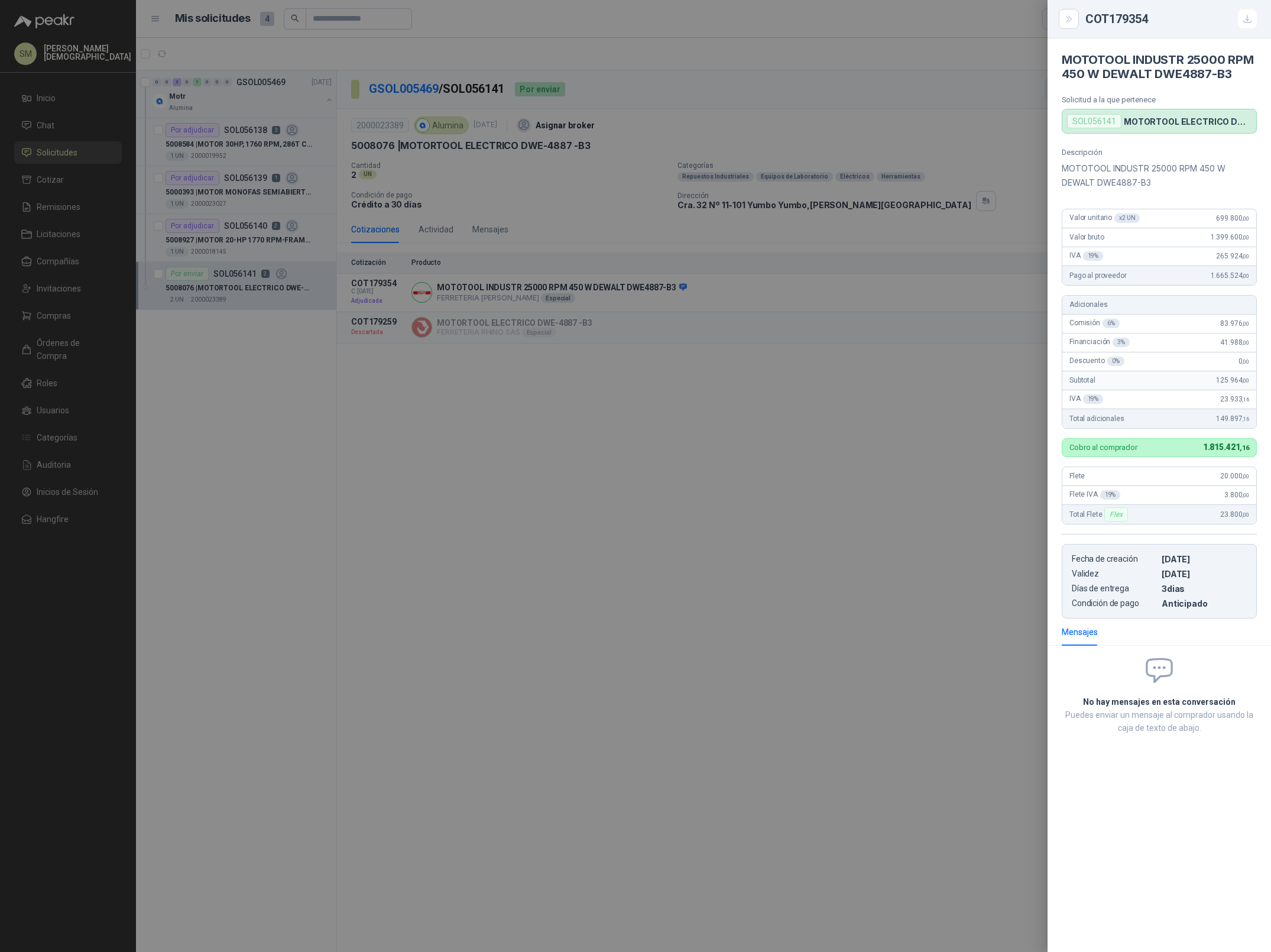
drag, startPoint x: 1197, startPoint y: 423, endPoint x: 1216, endPoint y: 422, distance: 19.0
click at [1200, 423] on div "Total adicionales 149.897 ,16" at bounding box center [1160, 418] width 194 height 19
drag, startPoint x: 1217, startPoint y: 422, endPoint x: 1248, endPoint y: 423, distance: 31.0
click at [1248, 423] on div "Total adicionales 149.897 ,16" at bounding box center [1160, 418] width 194 height 19
click at [582, 389] on div at bounding box center [636, 476] width 1271 height 952
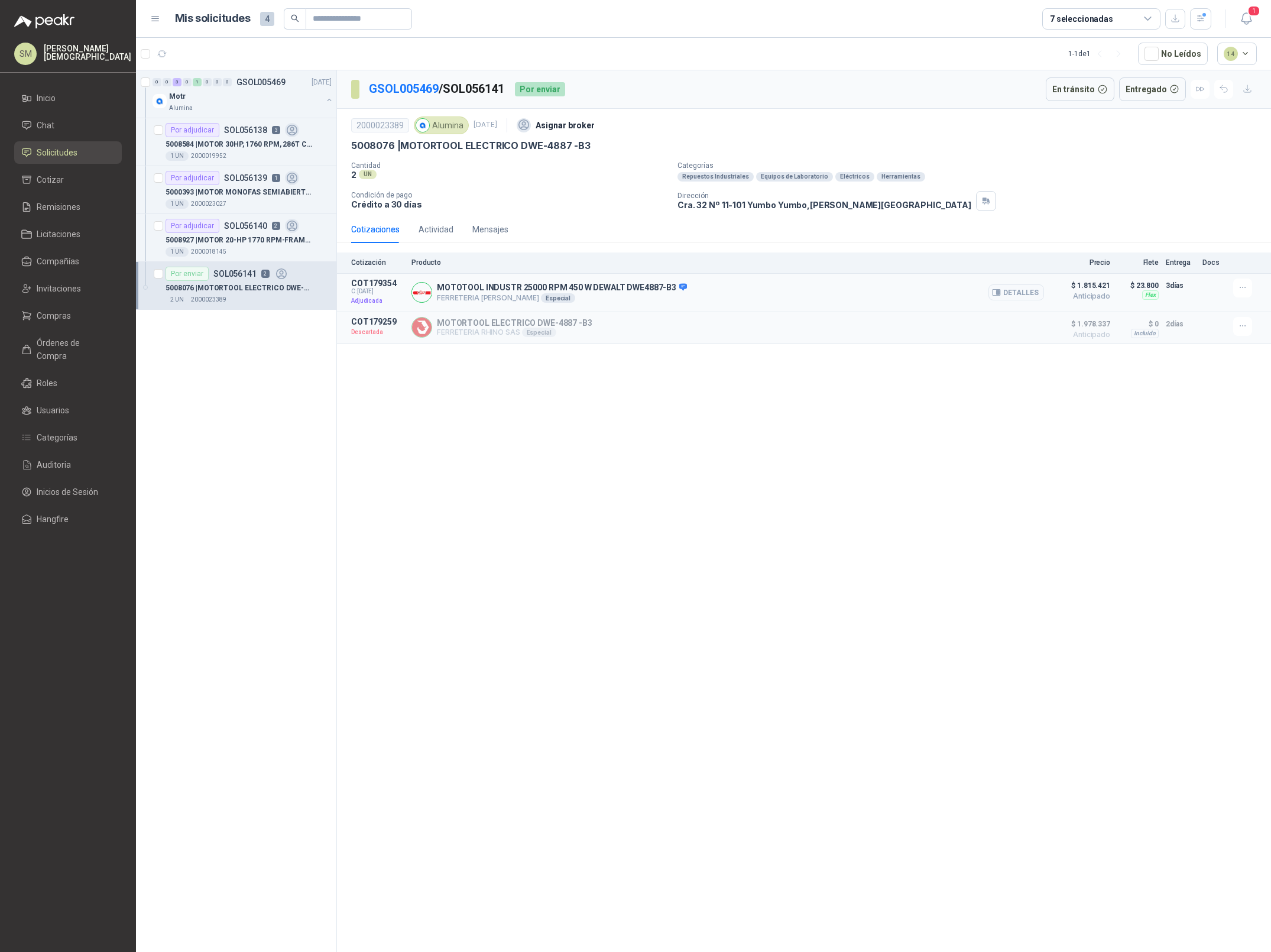
drag, startPoint x: 448, startPoint y: 300, endPoint x: 547, endPoint y: 297, distance: 99.0
click at [547, 297] on p "FERRETERIA LUIS PENAGOS SAS Especial" at bounding box center [561, 297] width 250 height 10
click at [624, 294] on p "FERRETERIA LUIS PENAGOS SAS Especial" at bounding box center [561, 297] width 250 height 10
